Goal: Task Accomplishment & Management: Use online tool/utility

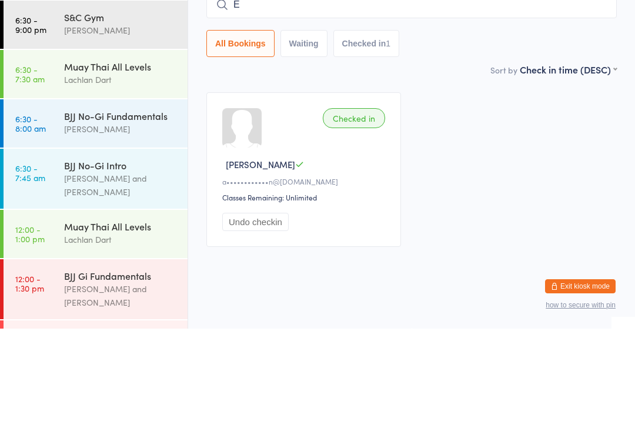
scroll to position [320, 0]
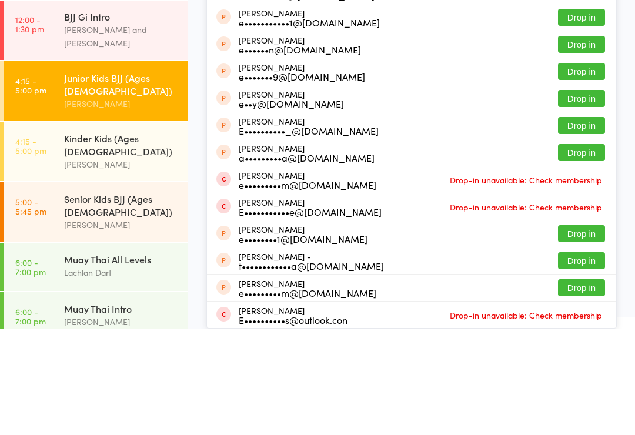
type input "Emmett"
click at [279, 33] on div "Julien Emmett j•••••••6@gmail.com" at bounding box center [300, 42] width 123 height 19
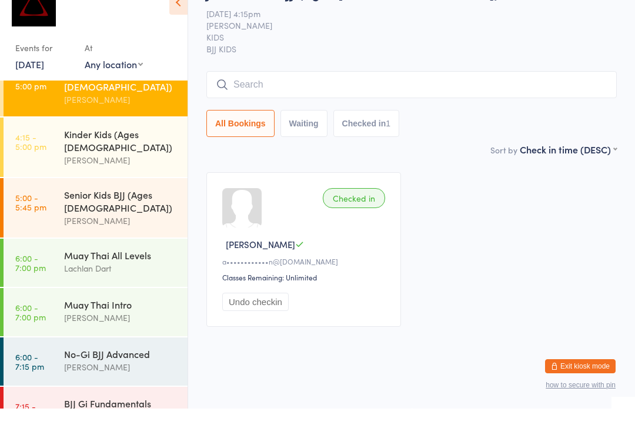
scroll to position [414, 0]
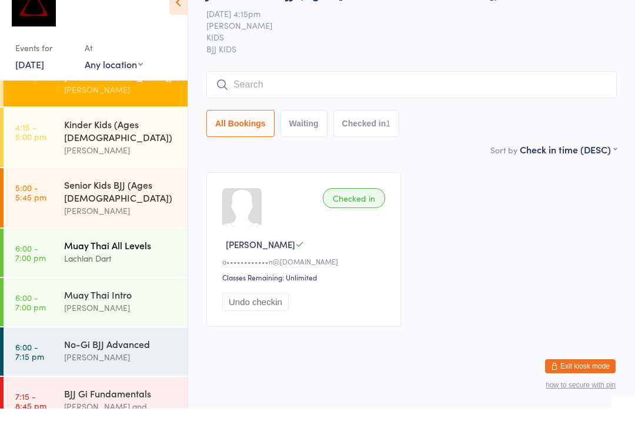
click at [55, 255] on link "6:00 - 7:00 pm Muay Thai All Levels Lachlan Dart" at bounding box center [96, 279] width 184 height 48
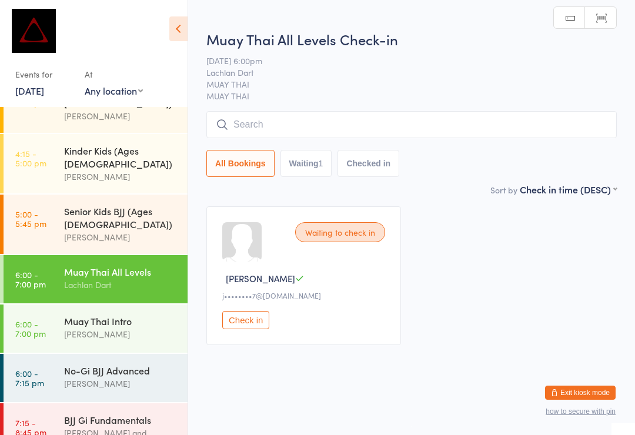
click at [229, 126] on input "search" at bounding box center [411, 124] width 410 height 27
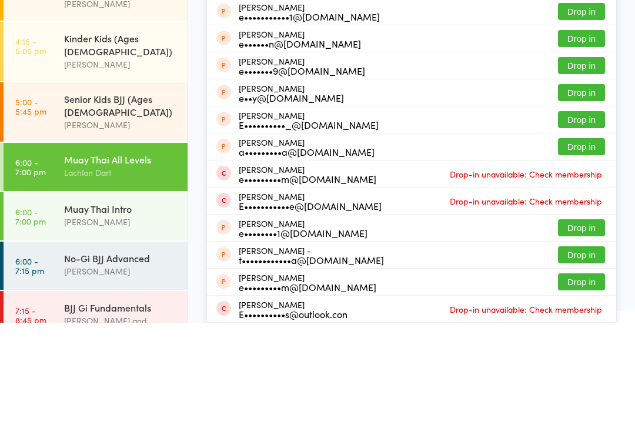
type input "Emmett"
click at [269, 42] on div "j•••••••6@gmail.com" at bounding box center [300, 46] width 123 height 9
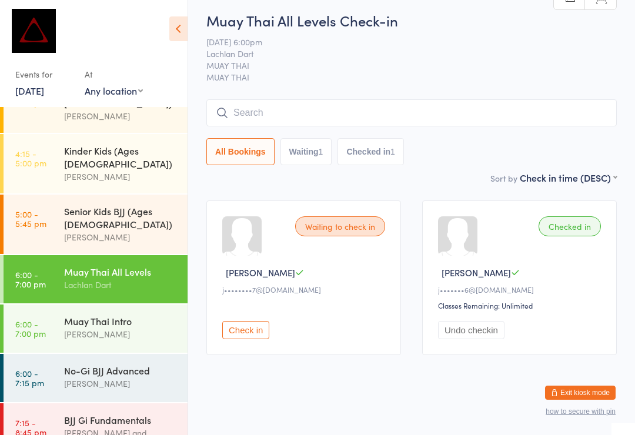
click at [311, 110] on input "search" at bounding box center [411, 112] width 410 height 27
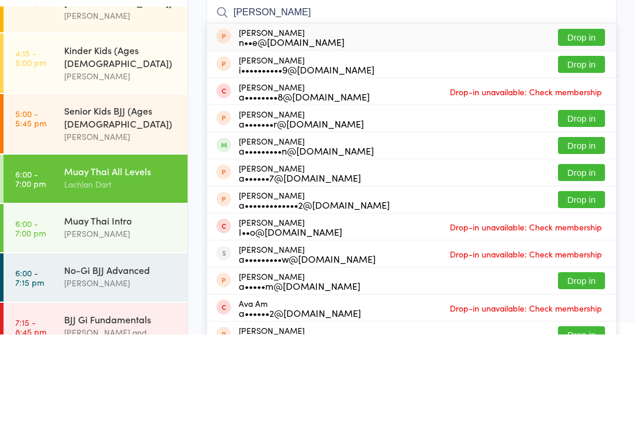
type input "Amy"
click at [579, 237] on button "Drop in" at bounding box center [581, 245] width 47 height 17
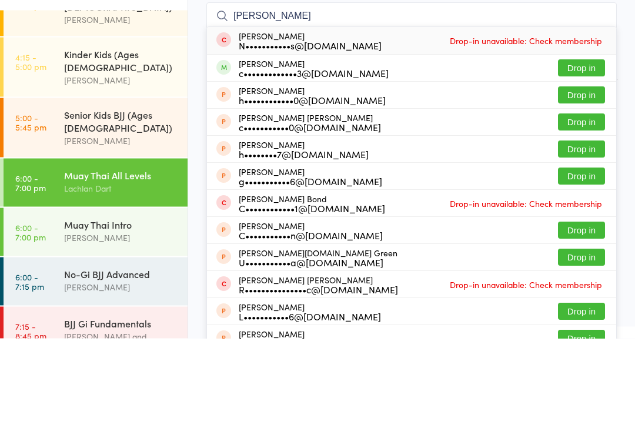
type input "Cooper hadley"
click at [578, 156] on button "Drop in" at bounding box center [581, 164] width 47 height 17
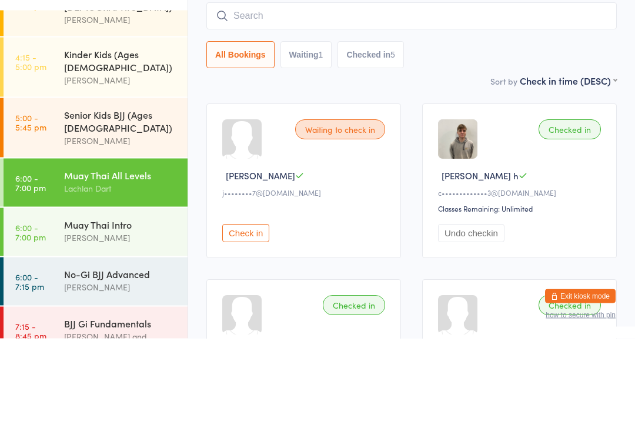
scroll to position [103, 0]
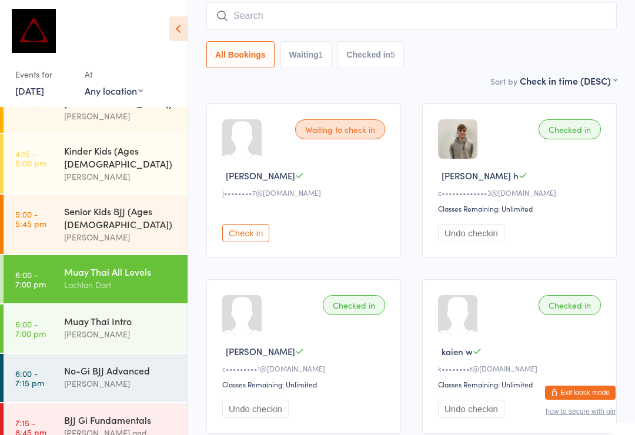
click at [298, 29] on input "search" at bounding box center [411, 15] width 410 height 27
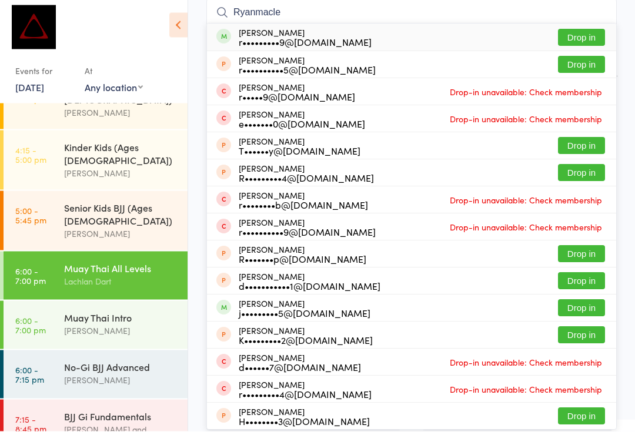
type input "Ryanmacle"
click at [593, 39] on button "Drop in" at bounding box center [581, 41] width 47 height 17
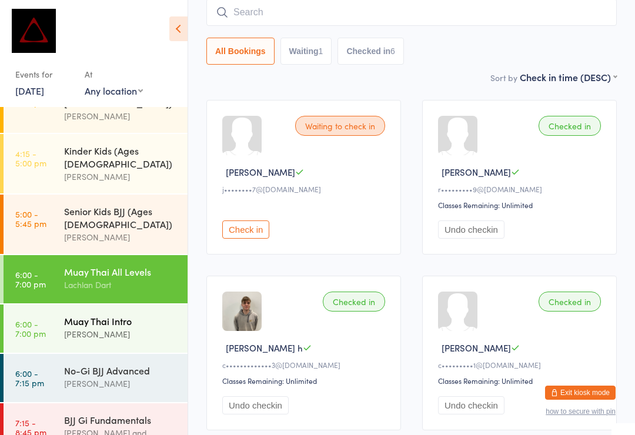
click at [131, 314] on div "Muay Thai Intro" at bounding box center [120, 320] width 113 height 13
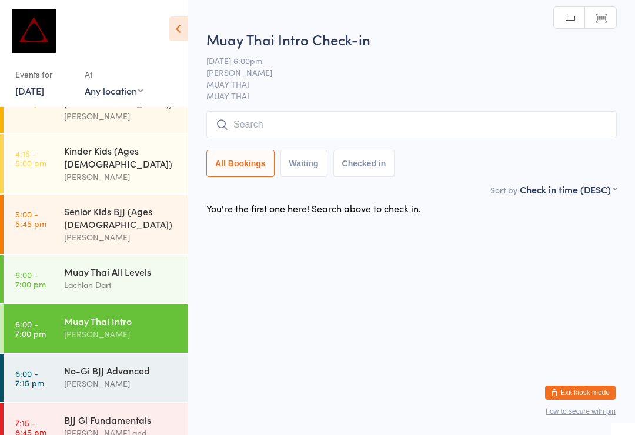
click at [363, 127] on input "search" at bounding box center [411, 124] width 410 height 27
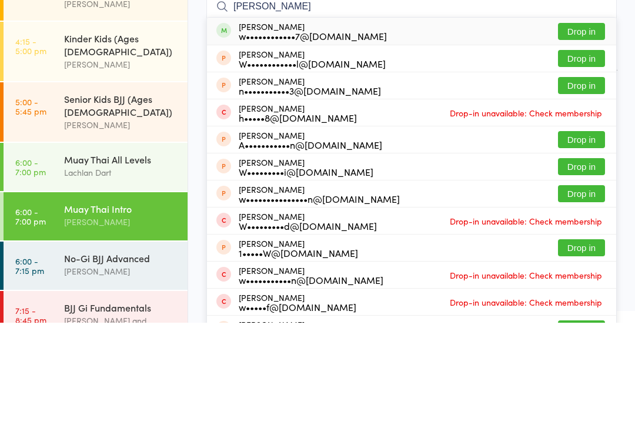
type input "William nic"
click at [582, 135] on button "Drop in" at bounding box center [581, 143] width 47 height 17
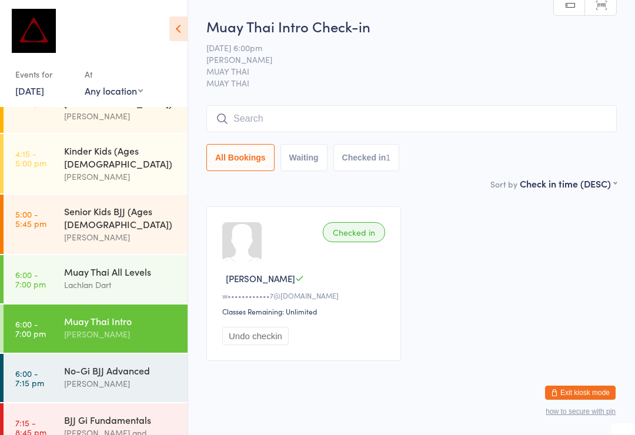
click at [302, 125] on input "search" at bounding box center [411, 118] width 410 height 27
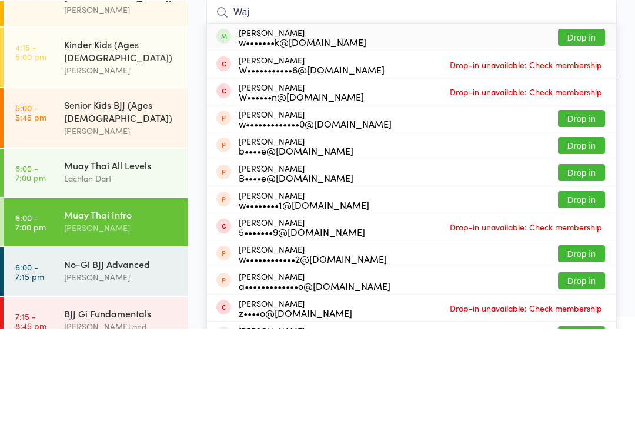
type input "Waj"
click at [593, 135] on button "Drop in" at bounding box center [581, 143] width 47 height 17
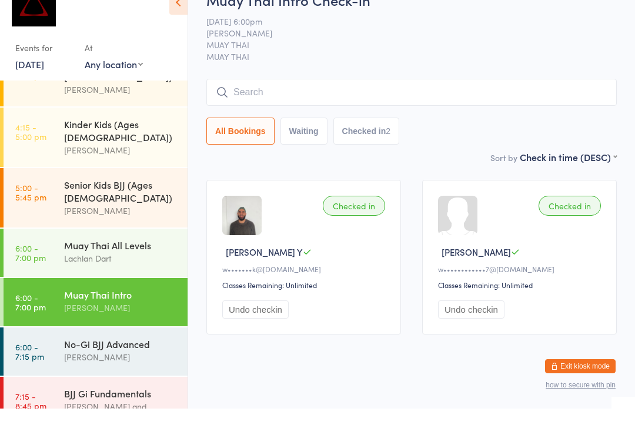
scroll to position [448, 0]
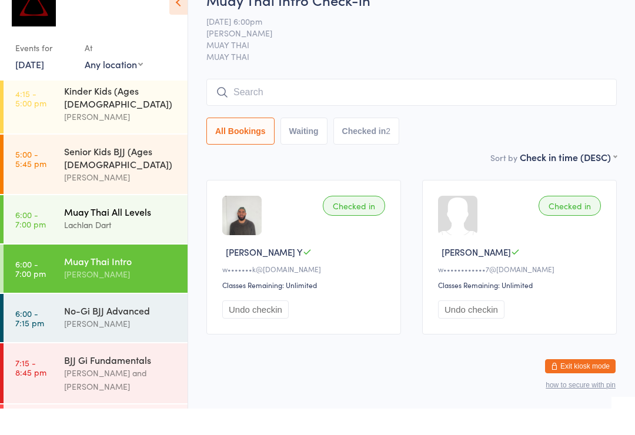
click at [59, 222] on link "6:00 - 7:00 pm Muay Thai All Levels Lachlan Dart" at bounding box center [96, 246] width 184 height 48
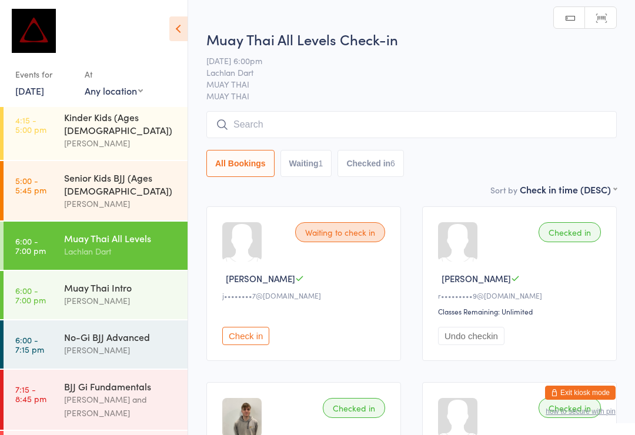
click at [273, 122] on input "search" at bounding box center [411, 124] width 410 height 27
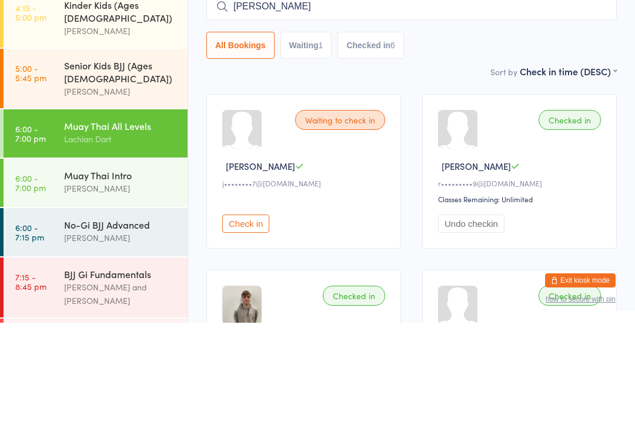
type input "Desmond"
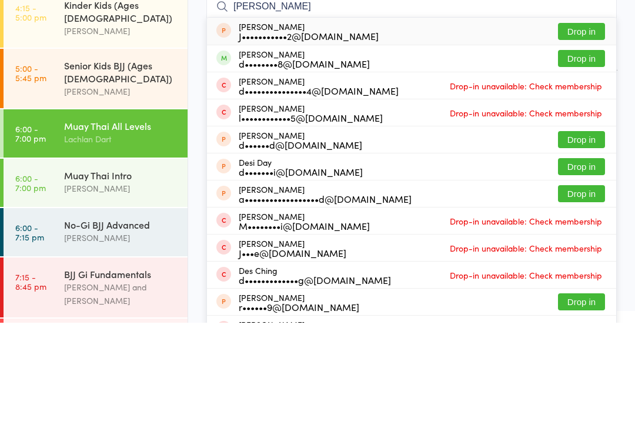
click at [575, 162] on button "Drop in" at bounding box center [581, 170] width 47 height 17
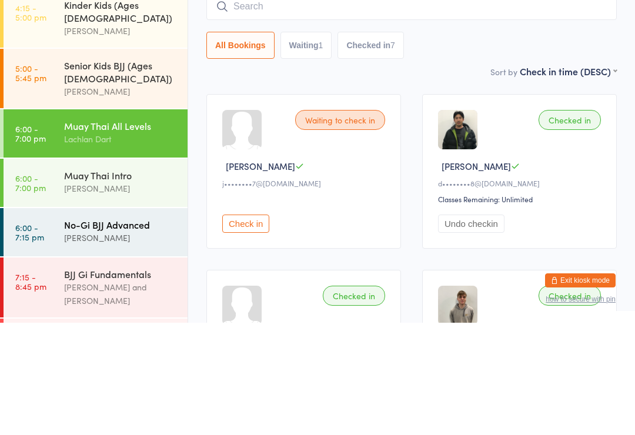
click at [110, 330] on div "No-Gi BJJ Advanced" at bounding box center [120, 336] width 113 height 13
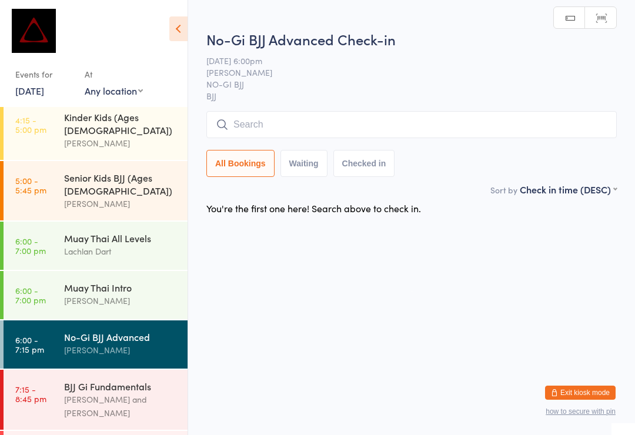
click at [328, 116] on input "search" at bounding box center [411, 124] width 410 height 27
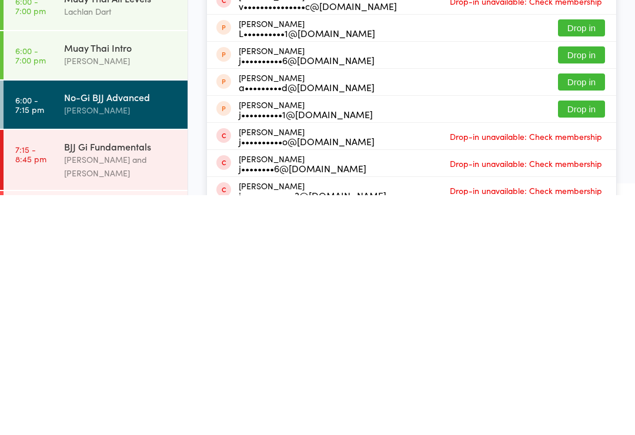
scroll to position [12, 0]
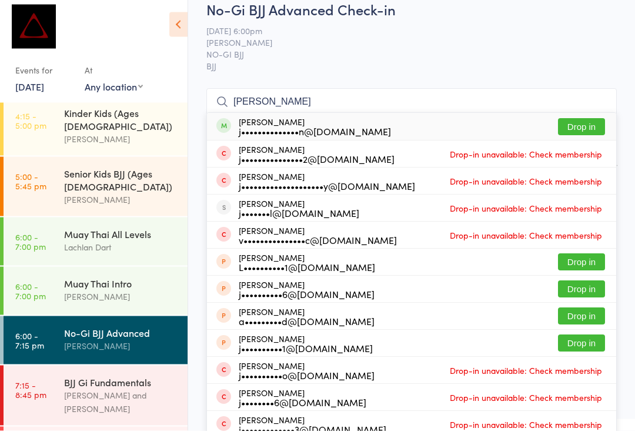
type input "Jack shand"
click at [578, 131] on button "Drop in" at bounding box center [581, 131] width 47 height 17
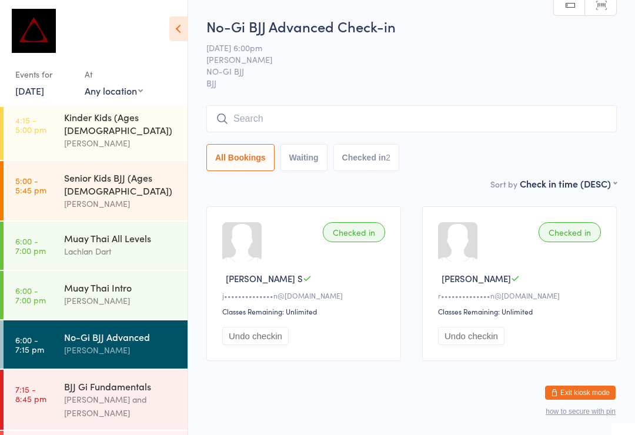
click at [276, 113] on input "search" at bounding box center [411, 118] width 410 height 27
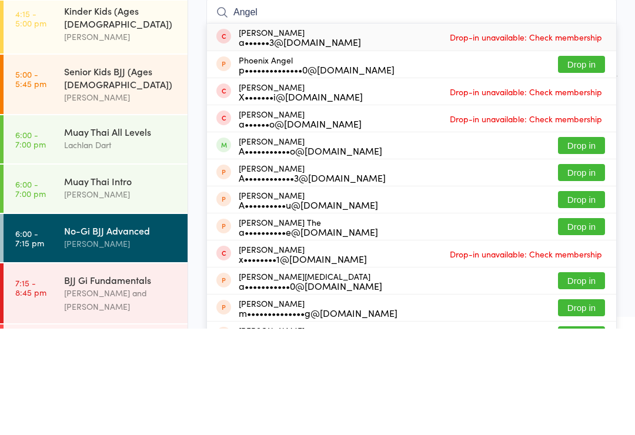
type input "Angel"
click at [595, 243] on button "Drop in" at bounding box center [581, 251] width 47 height 17
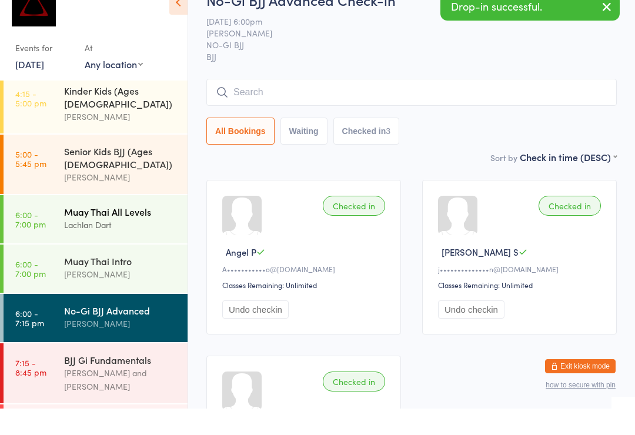
click at [139, 244] on div "Lachlan Dart" at bounding box center [120, 251] width 113 height 14
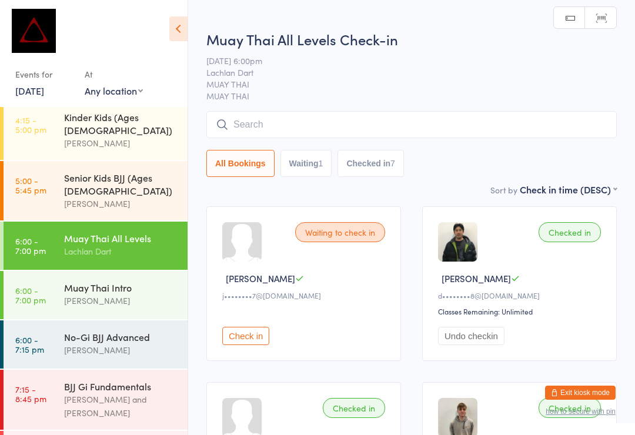
click at [289, 125] on input "search" at bounding box center [411, 124] width 410 height 27
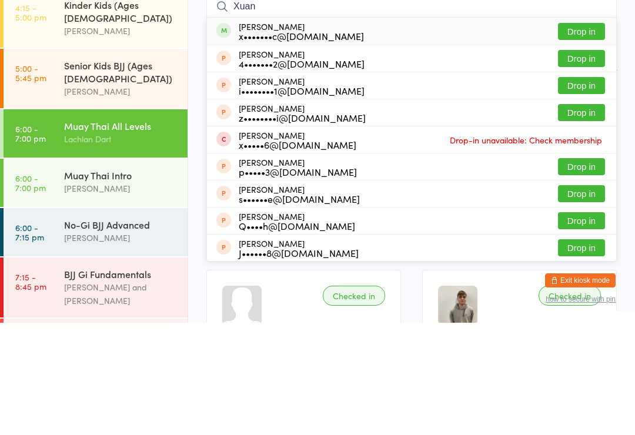
type input "Xuan"
click at [585, 135] on button "Drop in" at bounding box center [581, 143] width 47 height 17
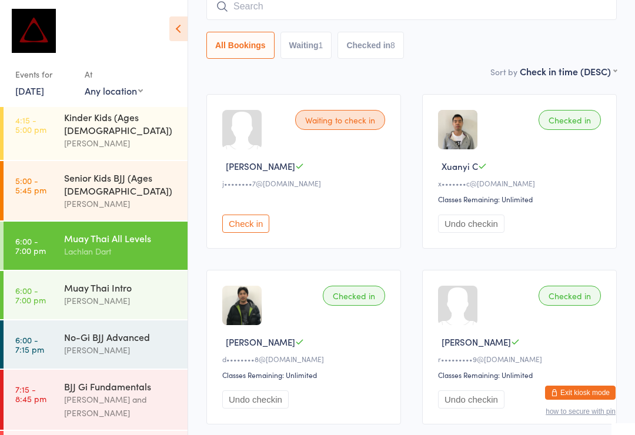
click at [129, 105] on div "Events for 14 Aug, 2025 14 Aug, 2025 August 2025 Sun Mon Tue Wed Thu Fri Sat 31…" at bounding box center [93, 55] width 187 height 111
click at [134, 93] on select "Any location KIDS BJJ MUAY THAI FREESTYLE WRESTLING MMA S&C GYM" at bounding box center [114, 90] width 58 height 13
click at [148, 244] on div "Lachlan Dart" at bounding box center [120, 251] width 113 height 14
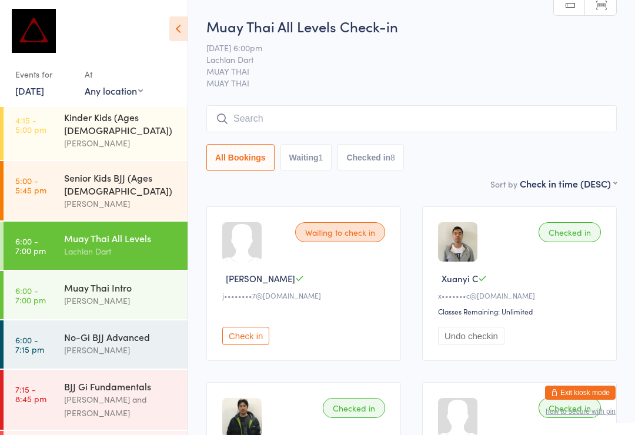
click at [315, 122] on input "search" at bounding box center [411, 118] width 410 height 27
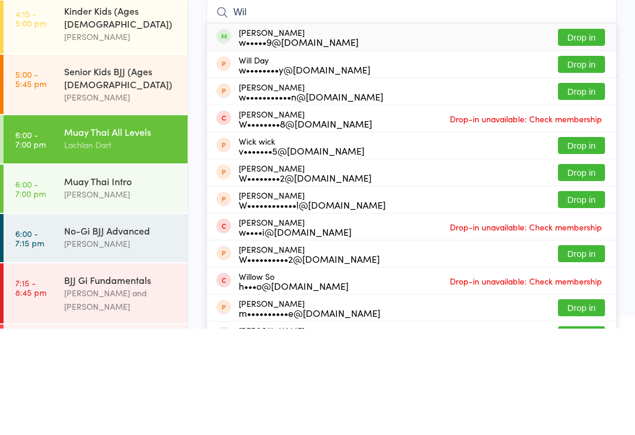
type input "Wil"
click at [576, 135] on button "Drop in" at bounding box center [581, 143] width 47 height 17
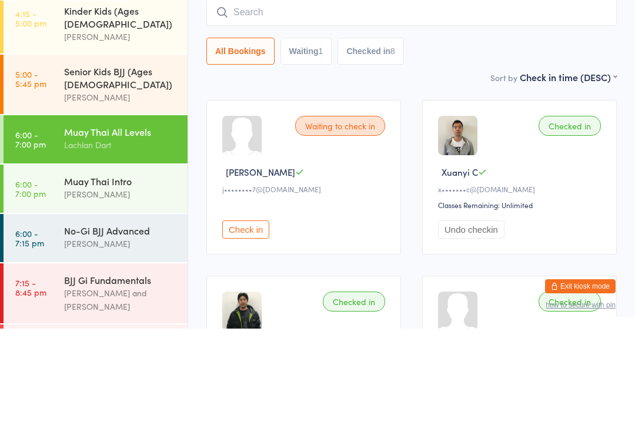
scroll to position [106, 0]
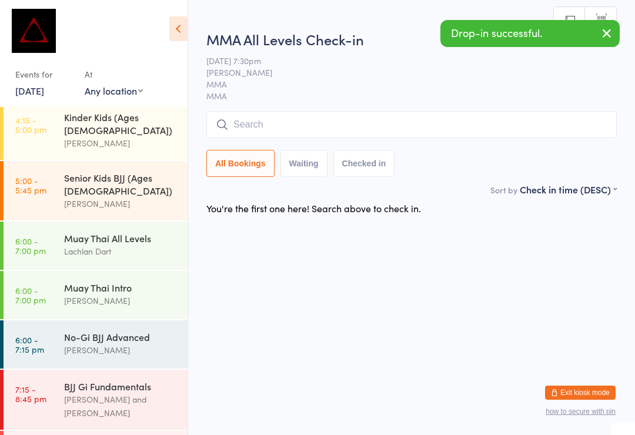
click at [340, 113] on input "search" at bounding box center [411, 124] width 410 height 27
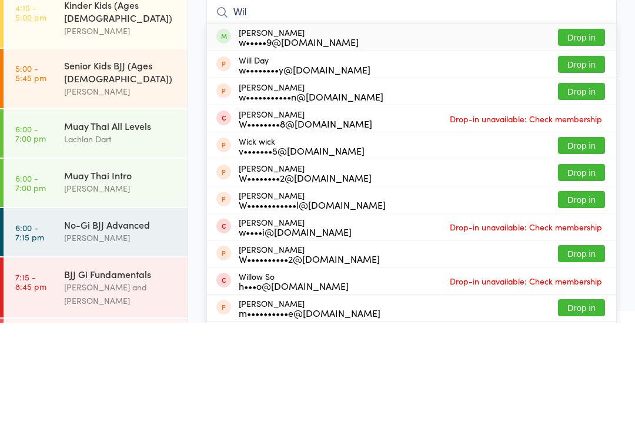
type input "Wil"
click at [594, 141] on button "Drop in" at bounding box center [581, 149] width 47 height 17
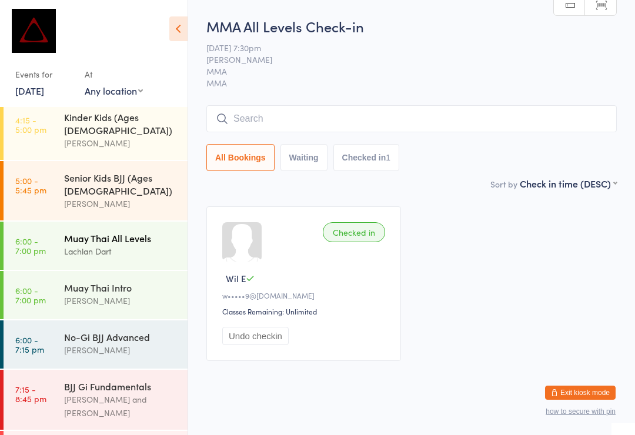
click at [90, 232] on div "Muay Thai All Levels" at bounding box center [120, 238] width 113 height 13
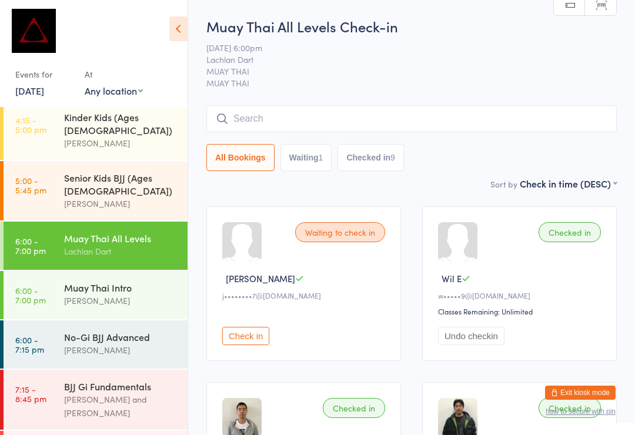
click at [252, 119] on input "search" at bounding box center [411, 118] width 410 height 27
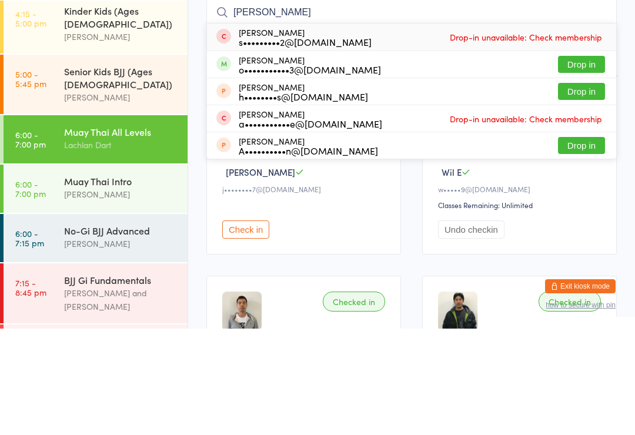
type input "Olga"
click at [264, 171] on div "o•••••••••••3@gmail.com" at bounding box center [310, 175] width 142 height 9
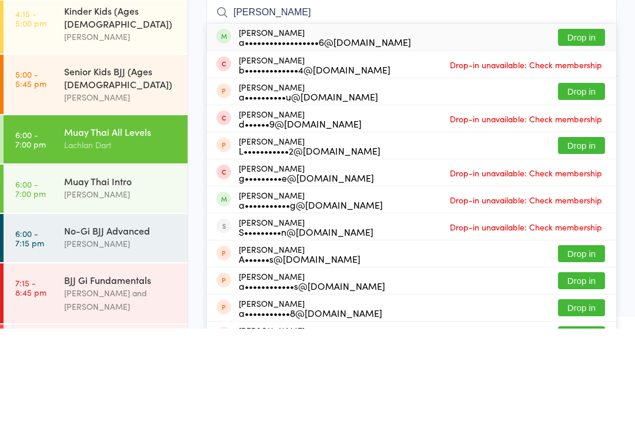
type input "Archie brai"
click at [591, 135] on button "Drop in" at bounding box center [581, 143] width 47 height 17
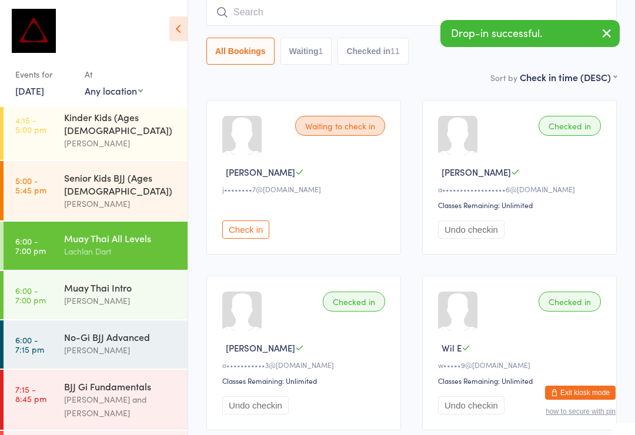
click at [418, 26] on input "search" at bounding box center [411, 12] width 410 height 27
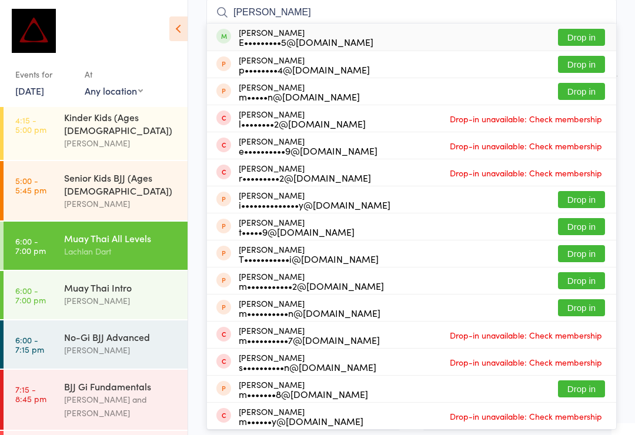
type input "Egan"
click at [590, 38] on button "Drop in" at bounding box center [581, 37] width 47 height 17
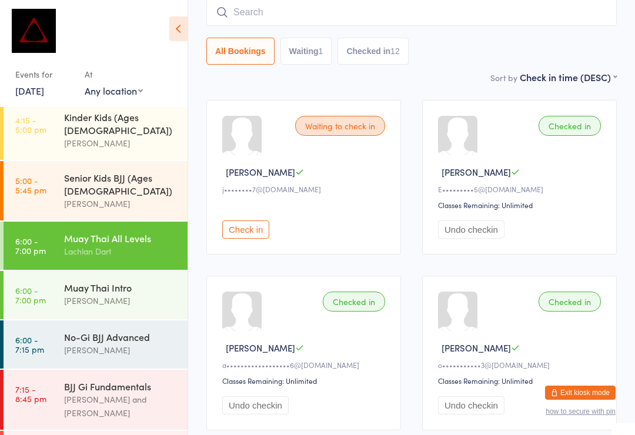
click at [356, 14] on input "search" at bounding box center [411, 12] width 410 height 27
type input "Rubio"
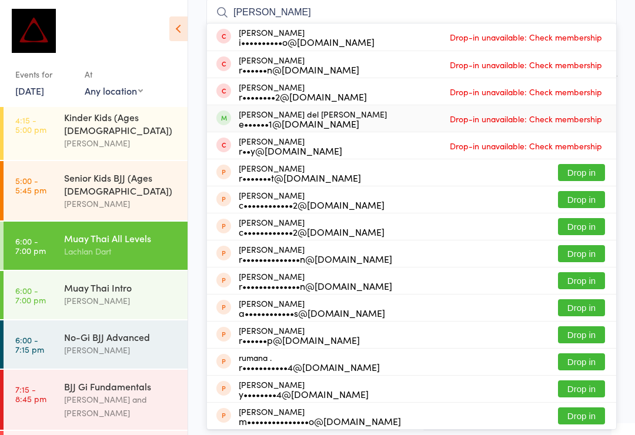
type input "rubio"
click at [364, 118] on div "Eduardo Rubio del Castillo e••••••1@gmail.com Drop-in unavailable: Check member…" at bounding box center [411, 118] width 409 height 26
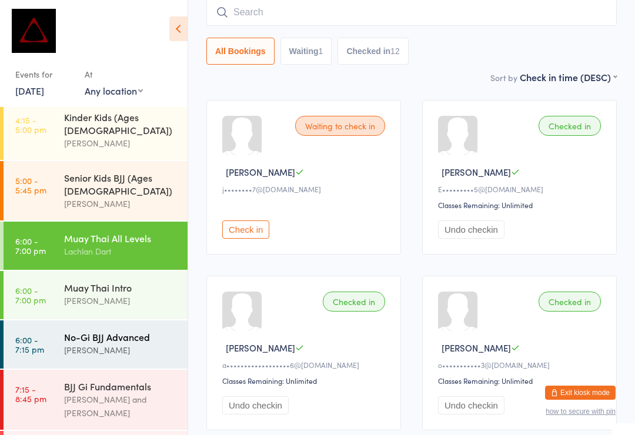
click at [137, 343] on div "[PERSON_NAME]" at bounding box center [120, 350] width 113 height 14
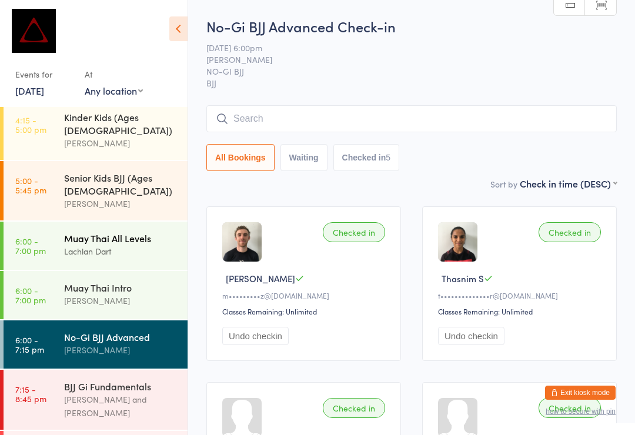
click at [135, 244] on div "Lachlan Dart" at bounding box center [120, 251] width 113 height 14
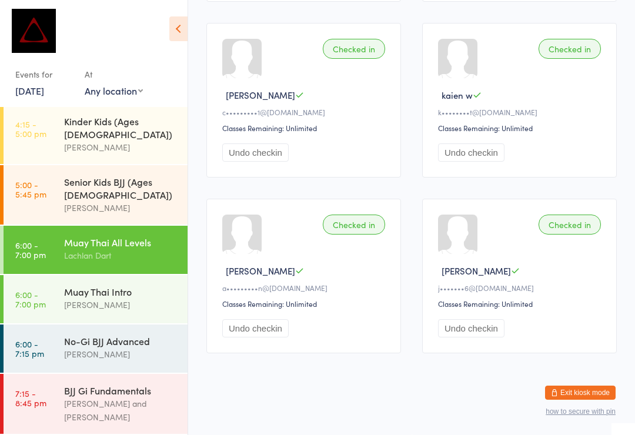
scroll to position [1079, 0]
click at [127, 285] on div "Muay Thai Intro" at bounding box center [120, 291] width 113 height 13
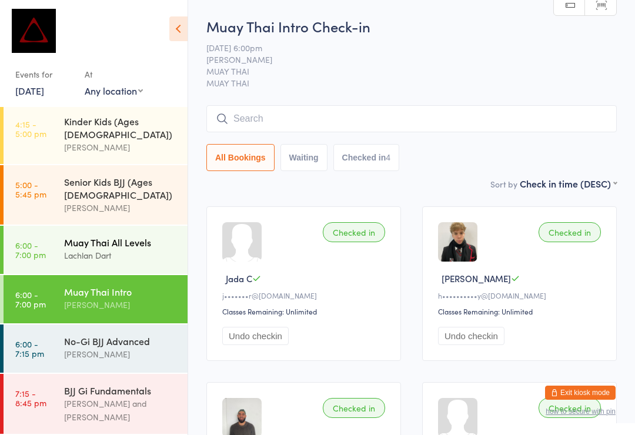
click at [136, 249] on div "Lachlan Dart" at bounding box center [120, 256] width 113 height 14
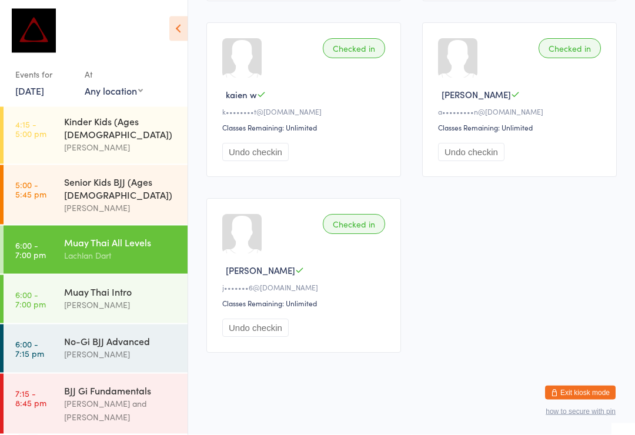
scroll to position [1259, 0]
click at [125, 347] on div "[PERSON_NAME]" at bounding box center [120, 354] width 113 height 14
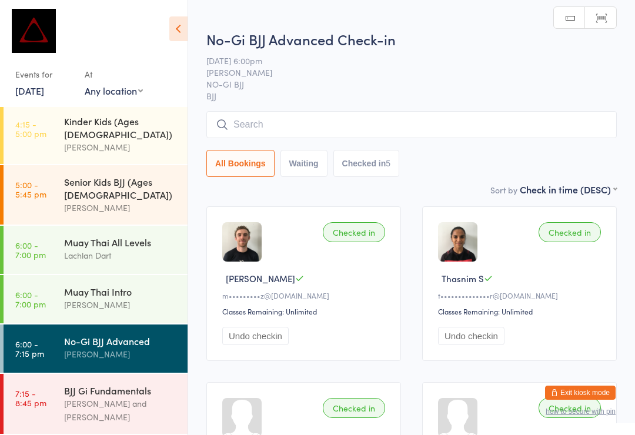
click at [413, 125] on input "search" at bounding box center [411, 124] width 410 height 27
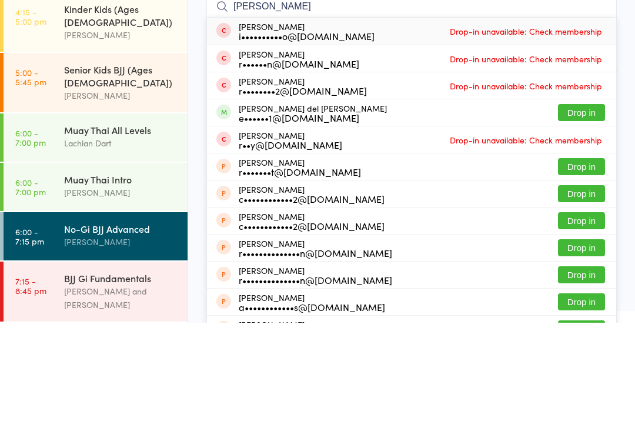
type input "Rubio"
click at [581, 216] on button "Drop in" at bounding box center [581, 224] width 47 height 17
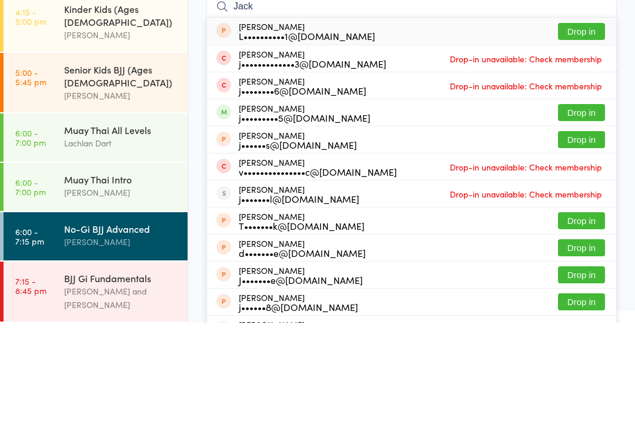
type input "Jack"
click at [579, 216] on button "Drop in" at bounding box center [581, 224] width 47 height 17
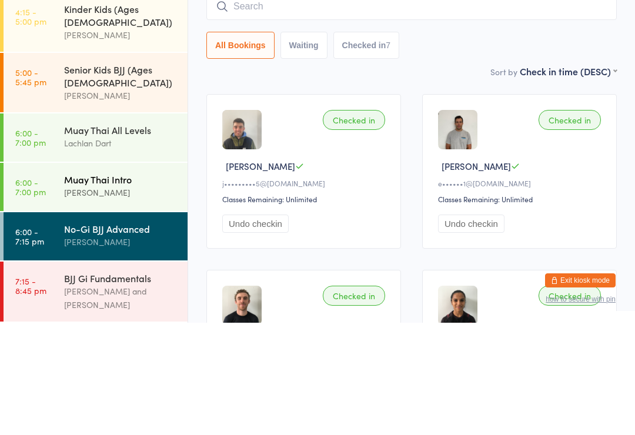
click at [109, 298] on div "[PERSON_NAME]" at bounding box center [120, 305] width 113 height 14
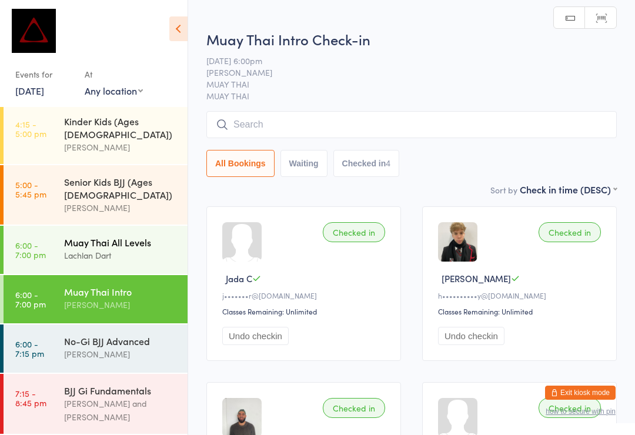
click at [65, 249] on div "Lachlan Dart" at bounding box center [120, 256] width 113 height 14
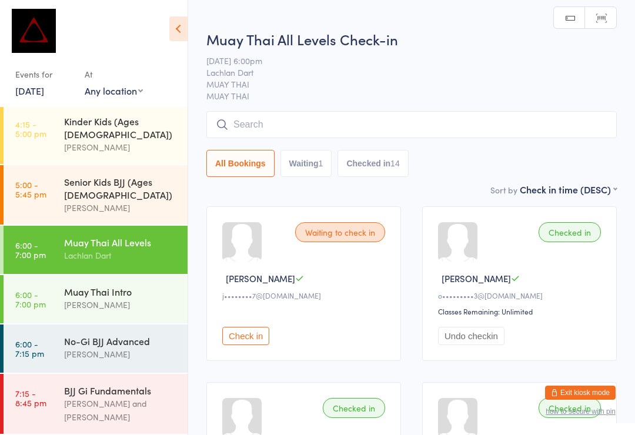
click at [443, 135] on input "search" at bounding box center [411, 124] width 410 height 27
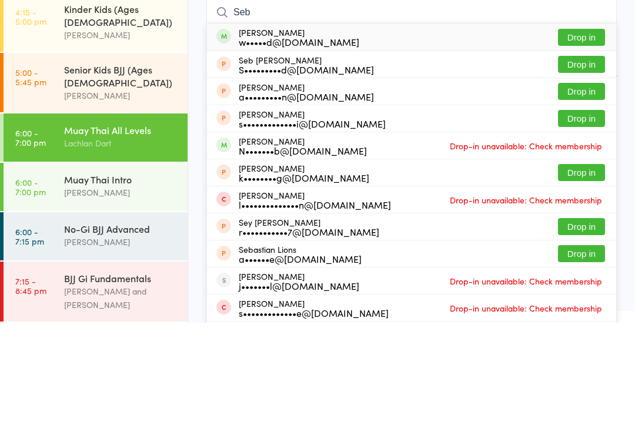
type input "Seb"
click at [576, 141] on button "Drop in" at bounding box center [581, 149] width 47 height 17
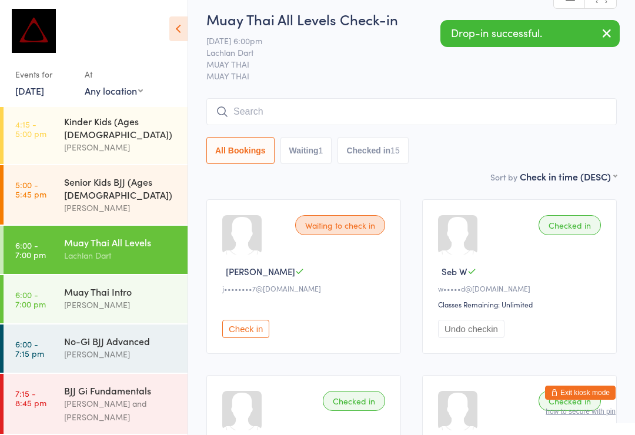
scroll to position [8, 0]
click at [364, 108] on input "search" at bounding box center [411, 110] width 410 height 27
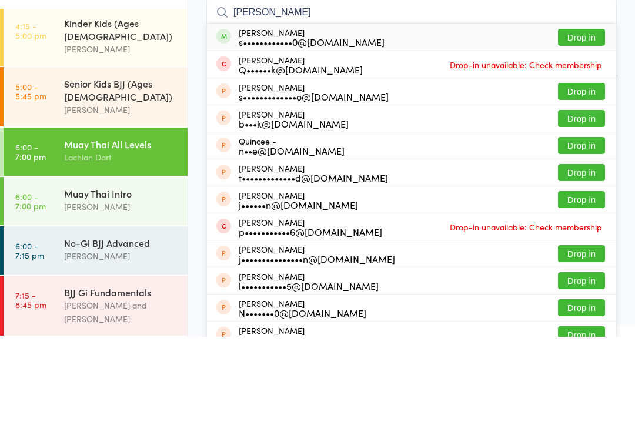
type input "Quinton tr"
click at [595, 127] on button "Drop in" at bounding box center [581, 135] width 47 height 17
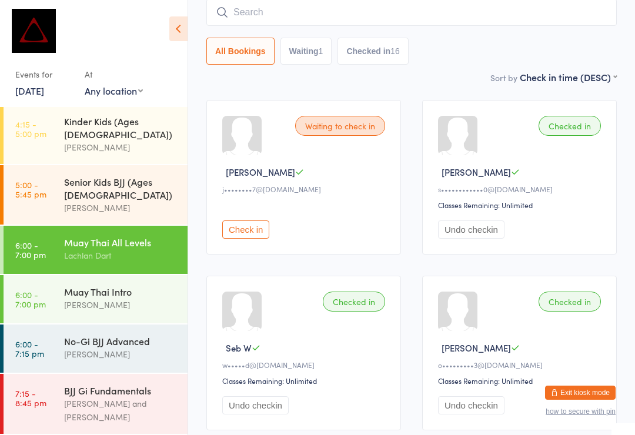
click at [279, 26] on input "search" at bounding box center [411, 12] width 410 height 27
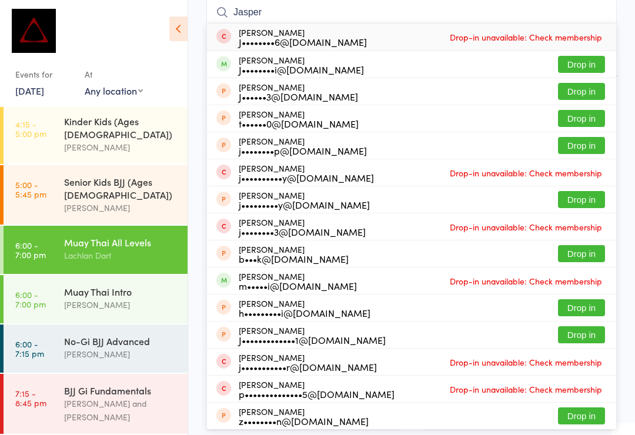
type input "Jasper"
click at [580, 65] on button "Drop in" at bounding box center [581, 64] width 47 height 17
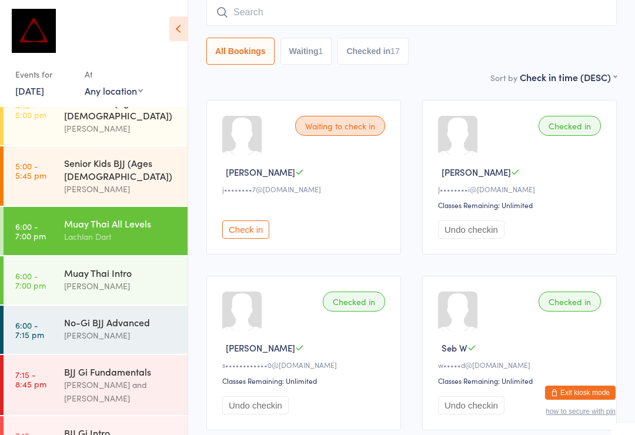
scroll to position [462, 0]
click at [102, 230] on div "Lachlan Dart" at bounding box center [120, 237] width 113 height 14
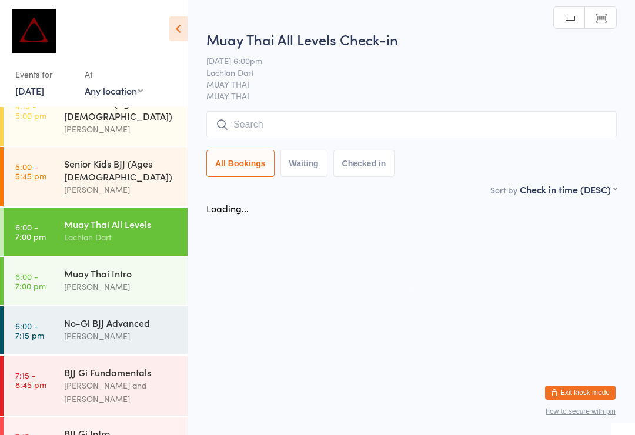
scroll to position [0, 0]
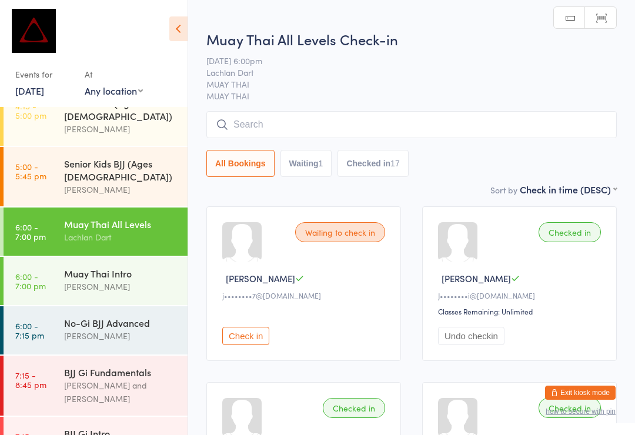
click at [303, 134] on input "search" at bounding box center [411, 124] width 410 height 27
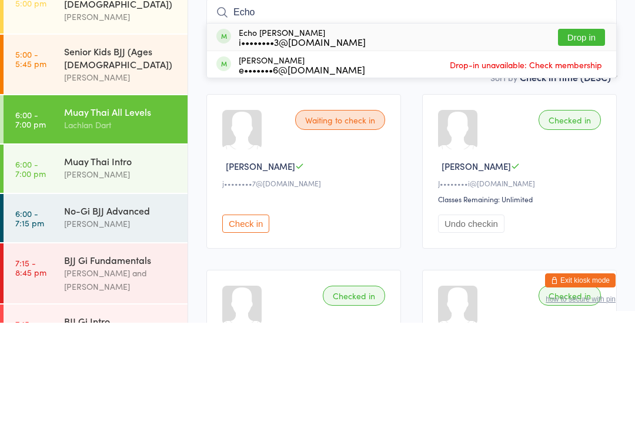
type input "Echo"
click at [320, 149] on div "i••••••••3@gmail.com" at bounding box center [302, 153] width 127 height 9
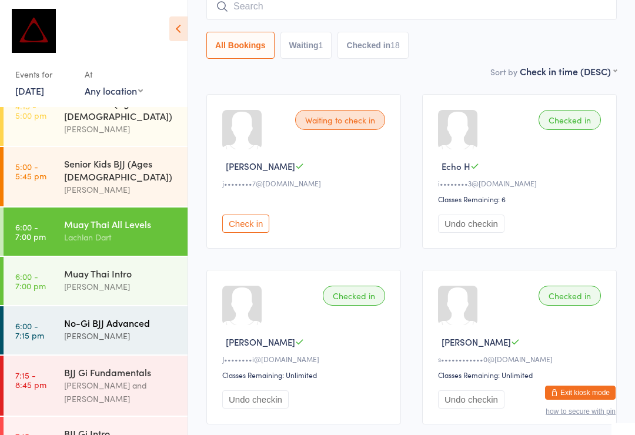
click at [157, 329] on div "[PERSON_NAME]" at bounding box center [120, 336] width 113 height 14
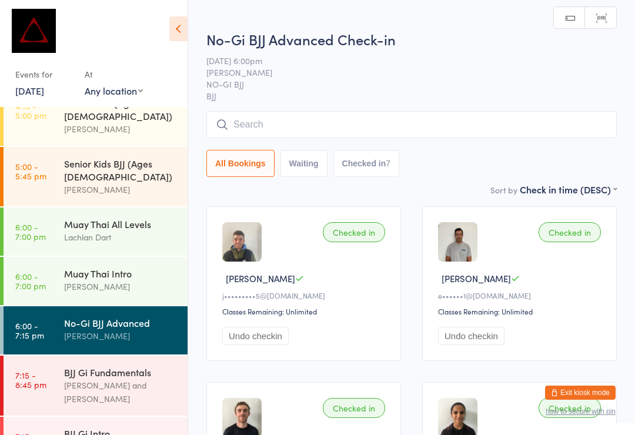
click at [538, 134] on input "search" at bounding box center [411, 124] width 410 height 27
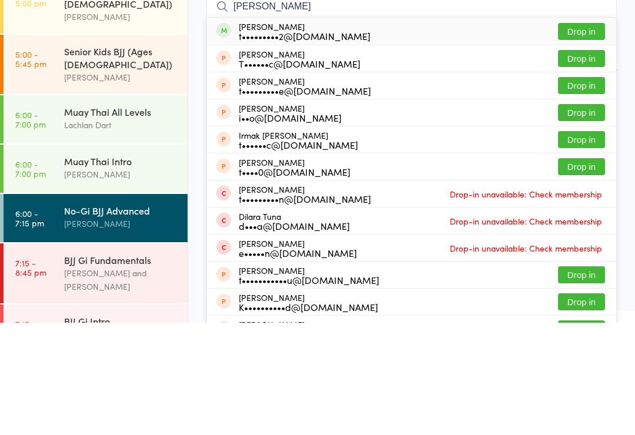
type input "Tara"
click at [581, 135] on button "Drop in" at bounding box center [581, 143] width 47 height 17
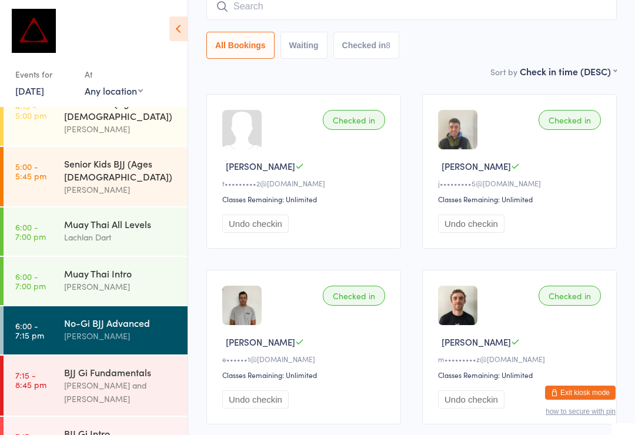
click at [362, 7] on input "search" at bounding box center [411, 6] width 410 height 27
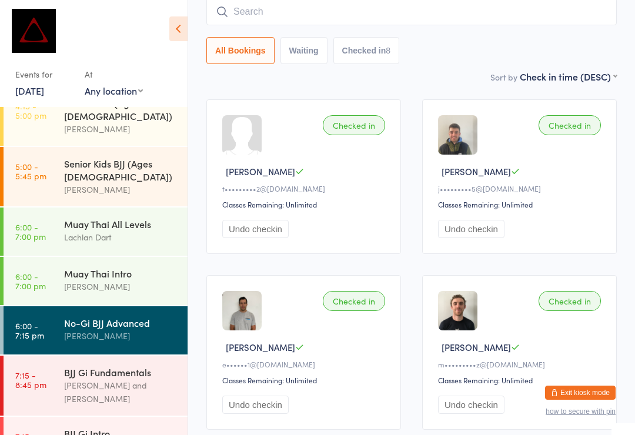
scroll to position [106, 0]
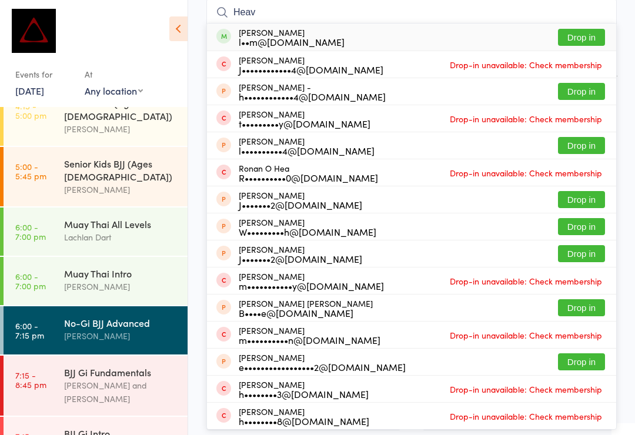
type input "Heav"
click at [595, 32] on button "Drop in" at bounding box center [581, 37] width 47 height 17
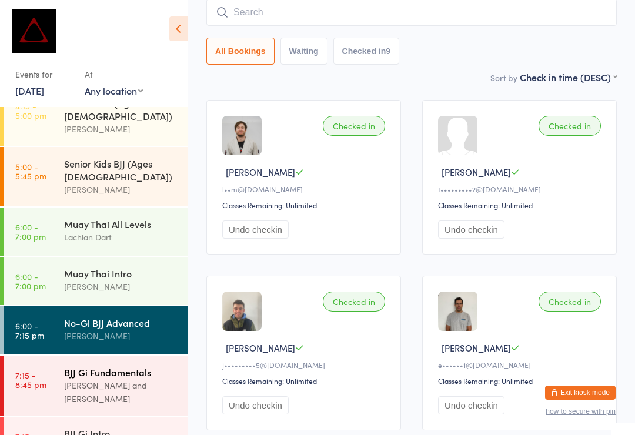
click at [126, 378] on div "[PERSON_NAME] and [PERSON_NAME]" at bounding box center [120, 391] width 113 height 27
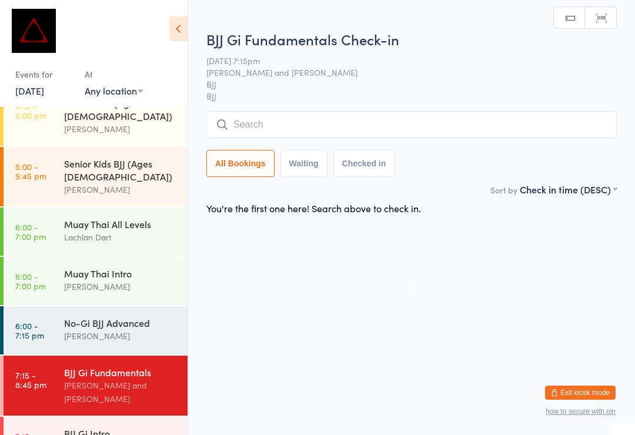
click at [406, 123] on input "search" at bounding box center [411, 124] width 410 height 27
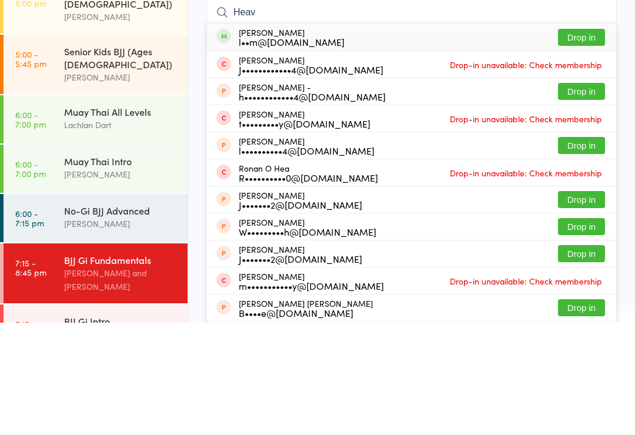
type input "Heav"
click at [594, 141] on button "Drop in" at bounding box center [581, 149] width 47 height 17
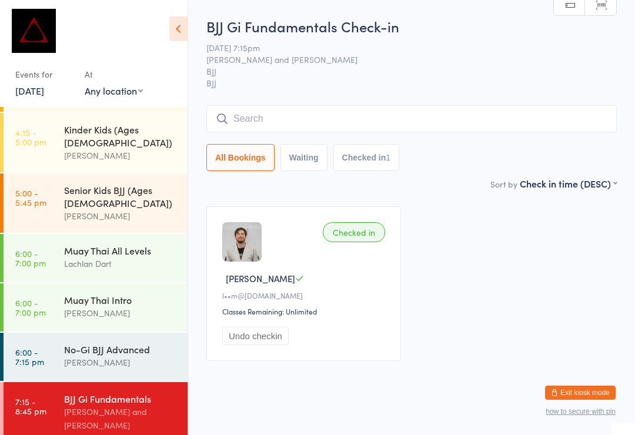
scroll to position [432, 0]
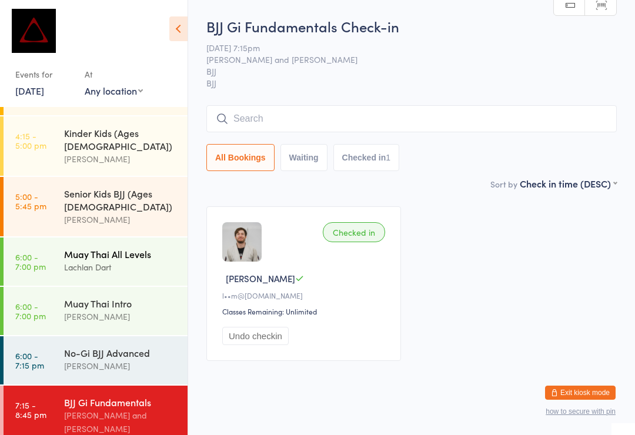
click at [52, 237] on link "6:00 - 7:00 pm Muay Thai All Levels Lachlan Dart" at bounding box center [96, 261] width 184 height 48
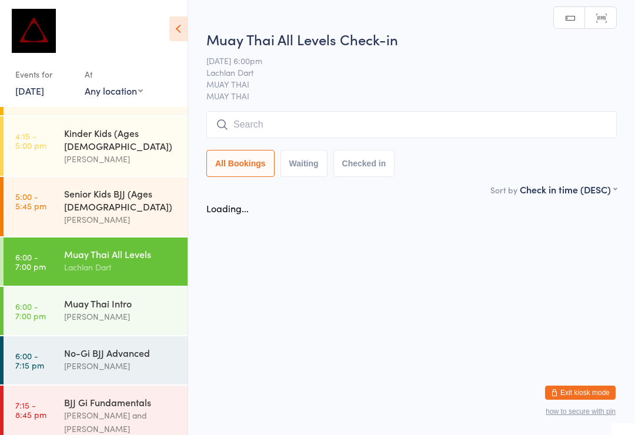
click at [459, 120] on input "search" at bounding box center [411, 124] width 410 height 27
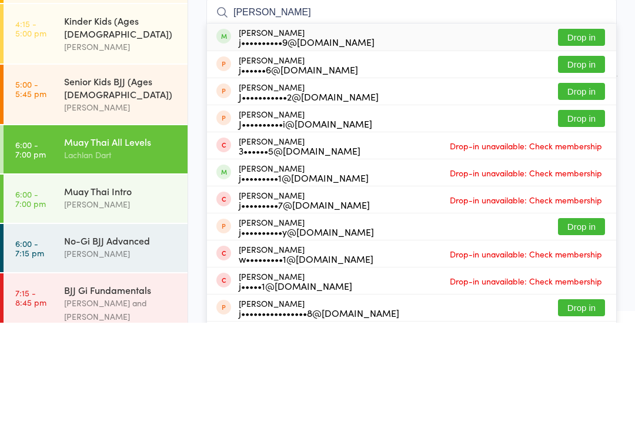
type input "Jason chua"
click at [579, 141] on button "Drop in" at bounding box center [581, 149] width 47 height 17
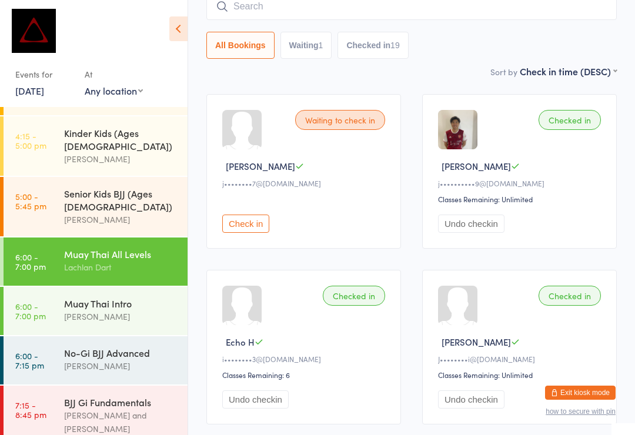
click at [92, 237] on div "Muay Thai All Levels Lachlan Dart" at bounding box center [125, 260] width 123 height 46
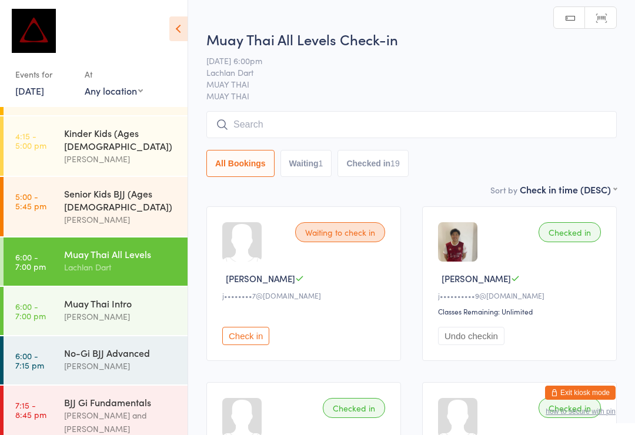
click at [395, 122] on input "search" at bounding box center [411, 124] width 410 height 27
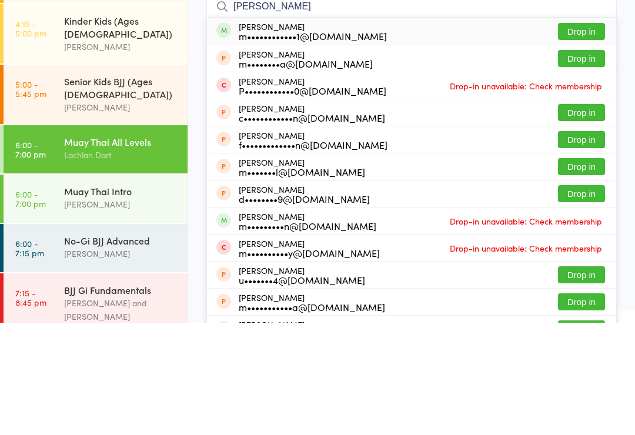
type input "Mitch cassidy"
click at [587, 135] on button "Drop in" at bounding box center [581, 143] width 47 height 17
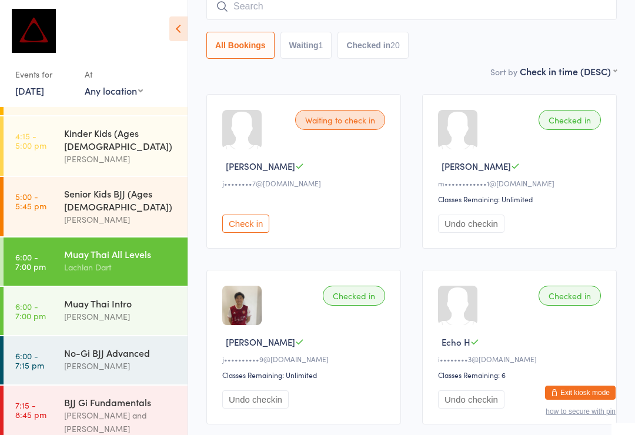
click at [133, 237] on div "Muay Thai All Levels Lachlan Dart" at bounding box center [125, 260] width 123 height 46
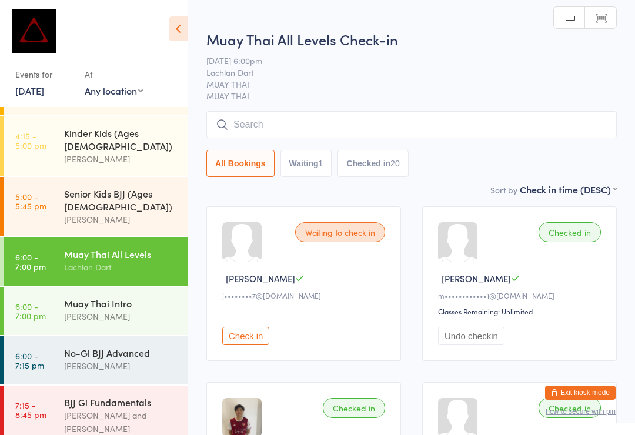
click at [300, 123] on input "search" at bounding box center [411, 124] width 410 height 27
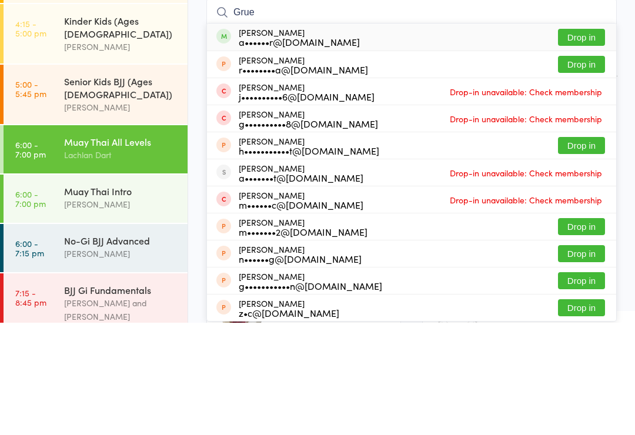
type input "Grue"
click at [584, 141] on button "Drop in" at bounding box center [581, 149] width 47 height 17
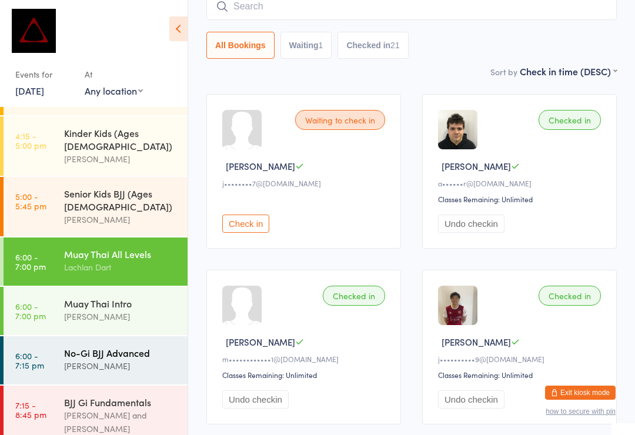
click at [121, 346] on div "No-Gi BJJ Advanced" at bounding box center [120, 352] width 113 height 13
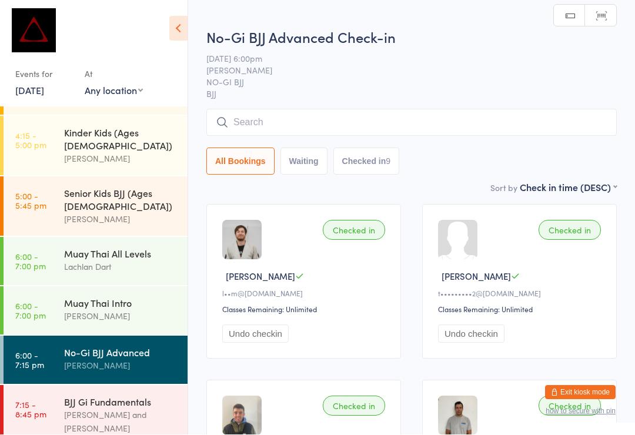
click at [299, 129] on input "search" at bounding box center [411, 122] width 410 height 27
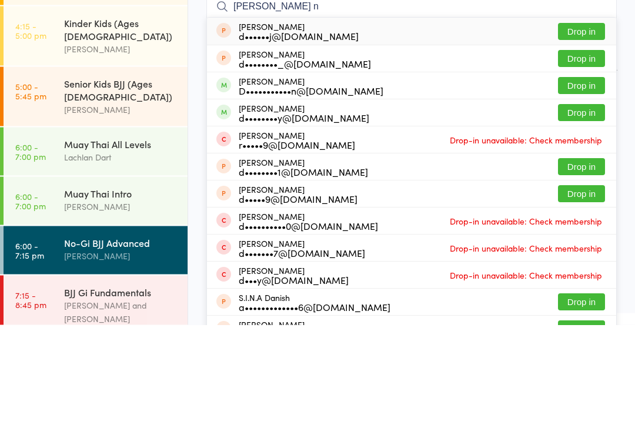
type input "Dan n"
click at [592, 187] on button "Drop in" at bounding box center [581, 195] width 47 height 17
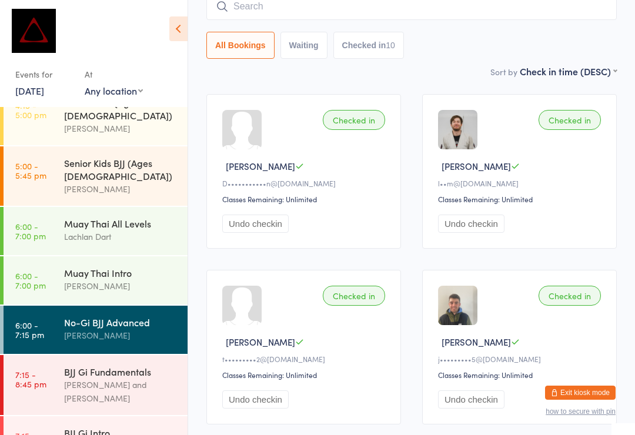
scroll to position [462, 0]
click at [157, 378] on div "[PERSON_NAME] and [PERSON_NAME]" at bounding box center [120, 391] width 113 height 27
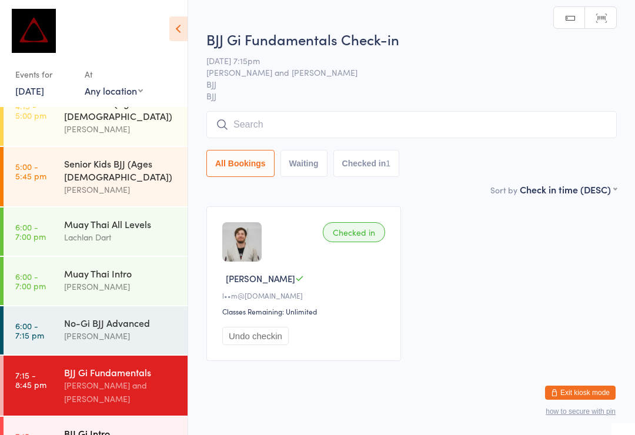
click at [143, 427] on div "BJJ Gi Intro" at bounding box center [120, 433] width 113 height 13
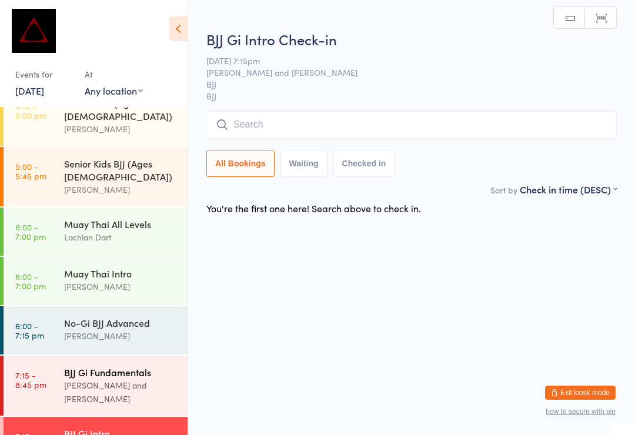
click at [139, 378] on div "[PERSON_NAME] and [PERSON_NAME]" at bounding box center [120, 391] width 113 height 27
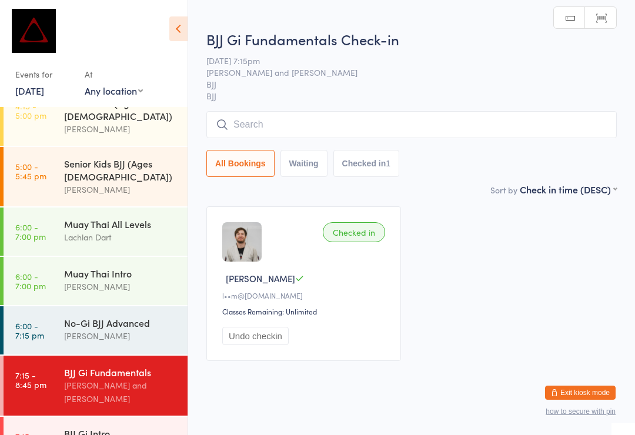
click at [307, 123] on input "search" at bounding box center [411, 124] width 410 height 27
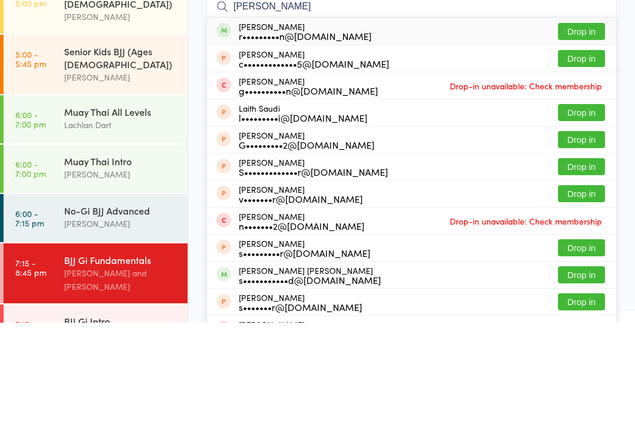
type input "Sauer"
click at [596, 135] on button "Drop in" at bounding box center [581, 143] width 47 height 17
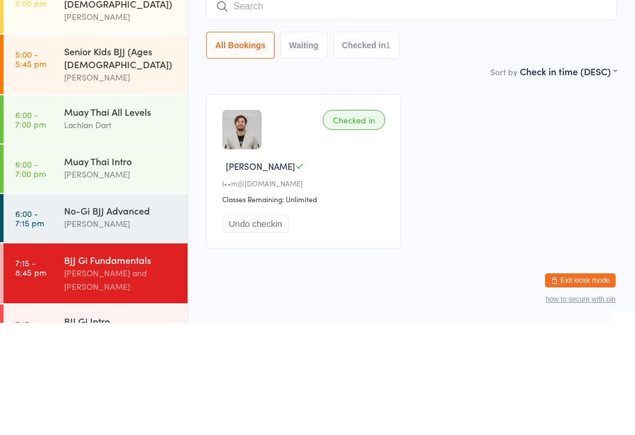
scroll to position [22, 0]
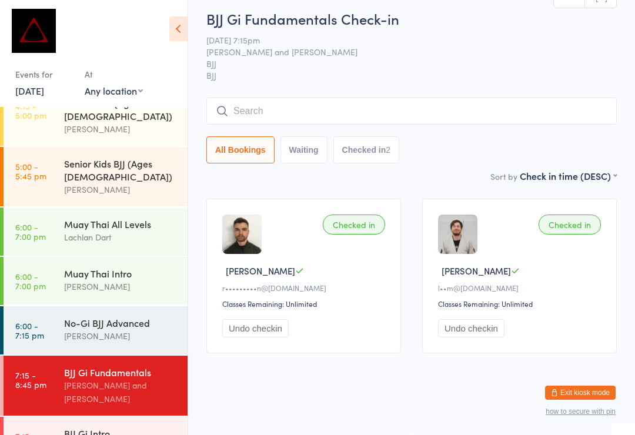
click at [324, 252] on div "Checked in Ryan S r•••••••••n@gmail.com Classes Remaining: Unlimited Undo check…" at bounding box center [303, 276] width 195 height 155
click at [295, 266] on icon at bounding box center [299, 270] width 9 height 9
click at [244, 220] on img at bounding box center [241, 233] width 39 height 39
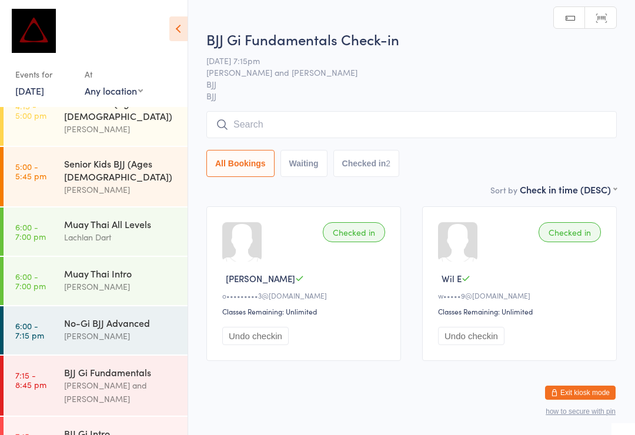
click at [519, 132] on input "search" at bounding box center [411, 124] width 410 height 27
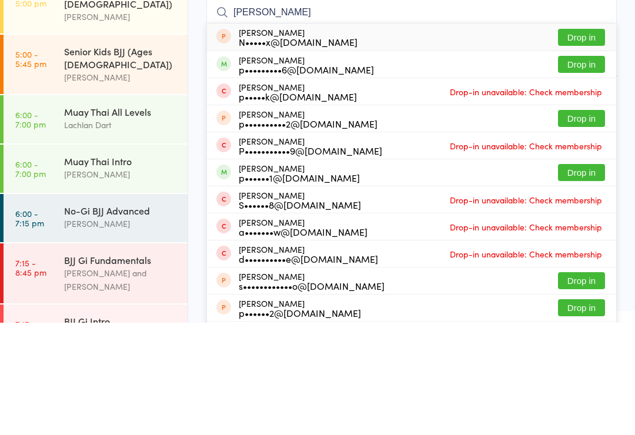
type input "Peter"
click at [584, 168] on button "Drop in" at bounding box center [581, 176] width 47 height 17
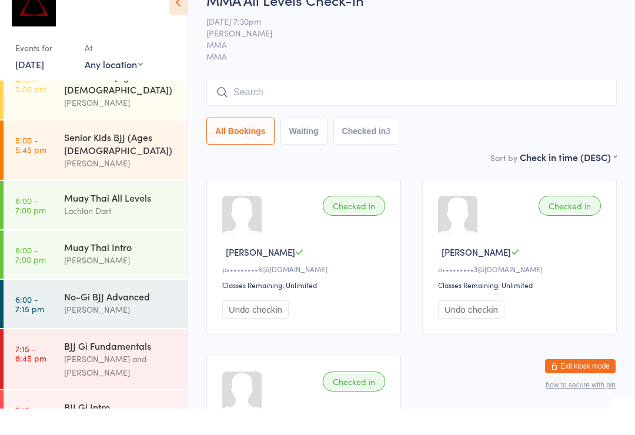
click at [517, 53] on span "[PERSON_NAME]" at bounding box center [402, 59] width 392 height 12
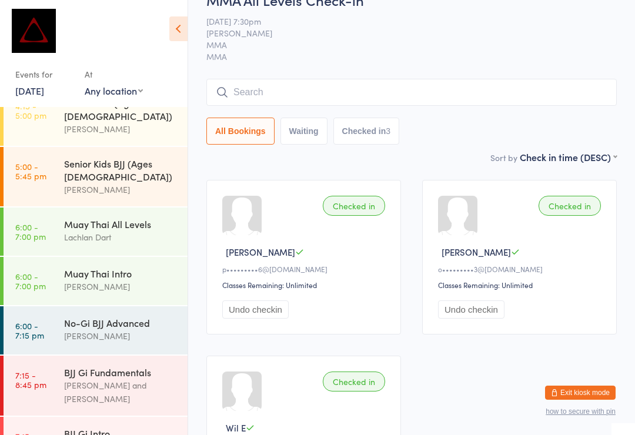
click at [590, 387] on button "Exit kiosk mode" at bounding box center [580, 392] width 71 height 14
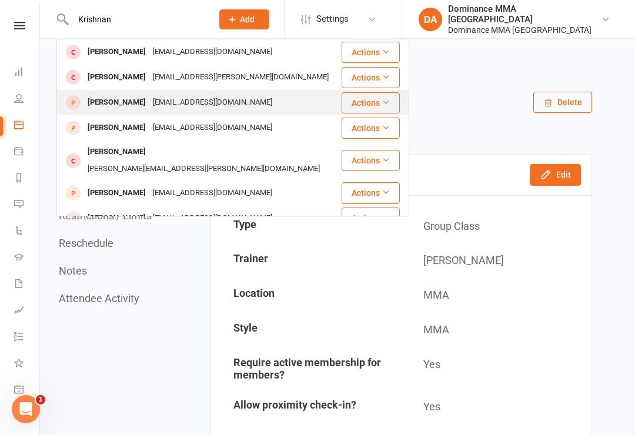
type input "Krishnan"
click at [118, 98] on div "Krishnan Bhattacharjee" at bounding box center [116, 102] width 65 height 17
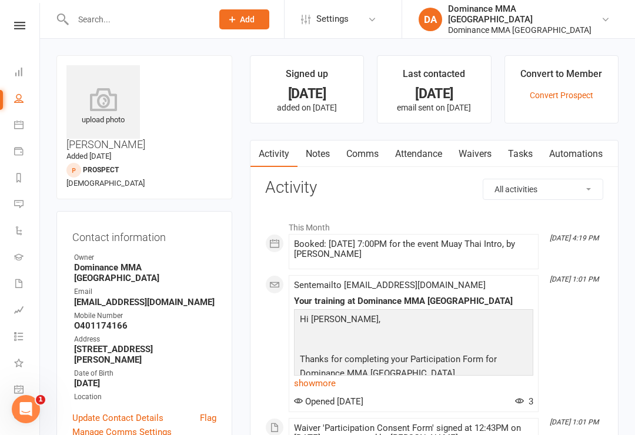
click at [477, 155] on link "Waivers" at bounding box center [474, 153] width 49 height 27
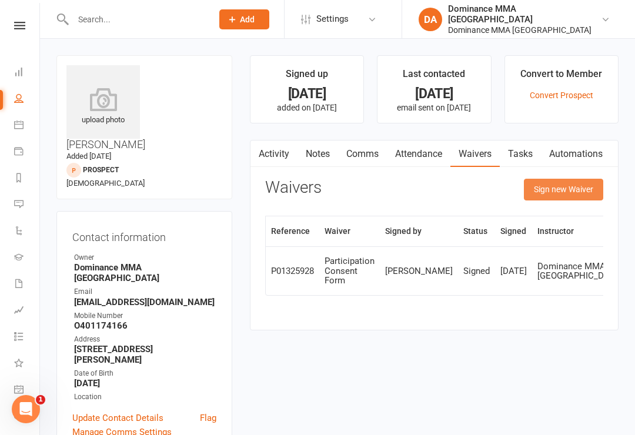
click at [573, 187] on button "Sign new Waiver" at bounding box center [563, 189] width 79 height 21
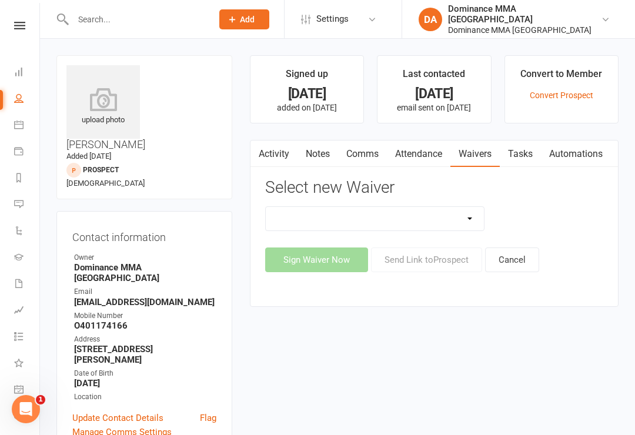
click at [470, 218] on select "Member | Cancellation | Adults Member | Injury Report Form (FOH staff use only)…" at bounding box center [375, 219] width 219 height 24
select select "603"
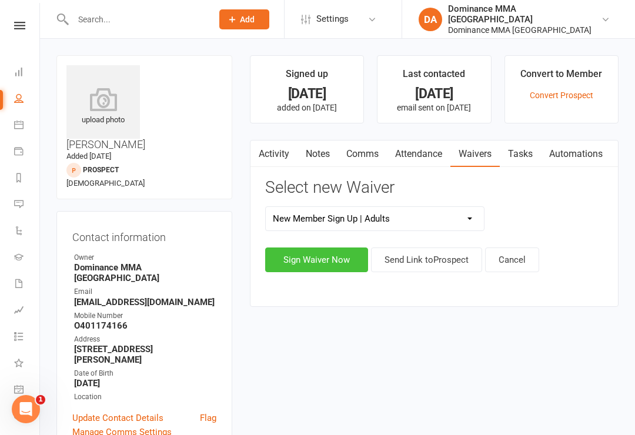
click at [318, 262] on button "Sign Waiver Now" at bounding box center [316, 259] width 103 height 25
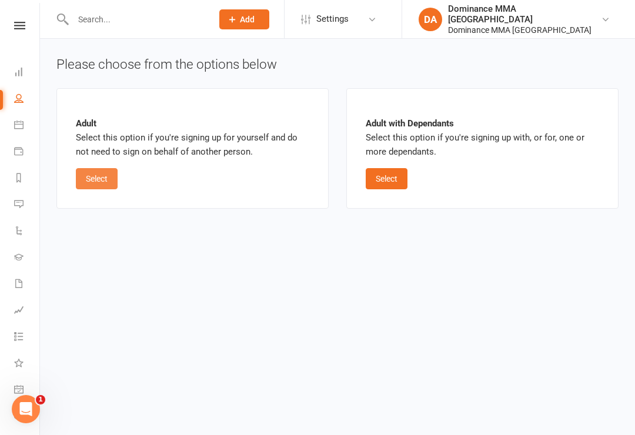
click at [97, 177] on button "Select" at bounding box center [97, 178] width 42 height 21
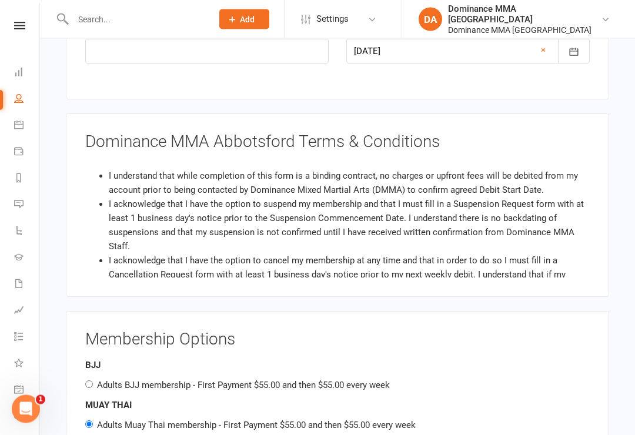
scroll to position [625, 0]
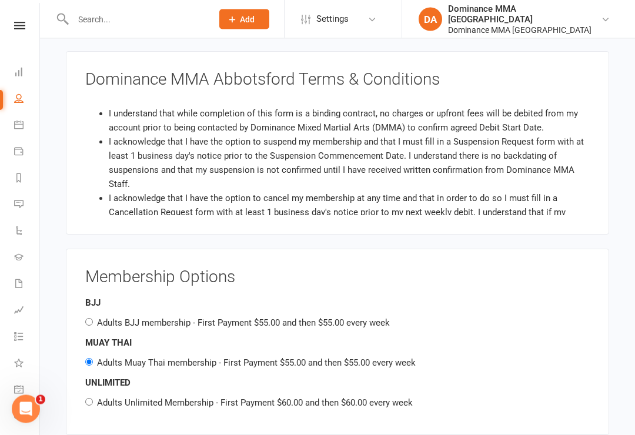
click at [93, 398] on input "Adults Unlimited Membership - First Payment $60.00 and then $60.00 every week" at bounding box center [89, 402] width 8 height 8
radio input "true"
radio input "false"
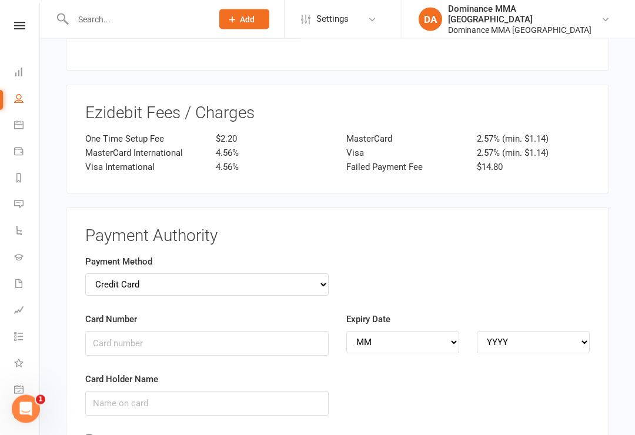
scroll to position [1167, 0]
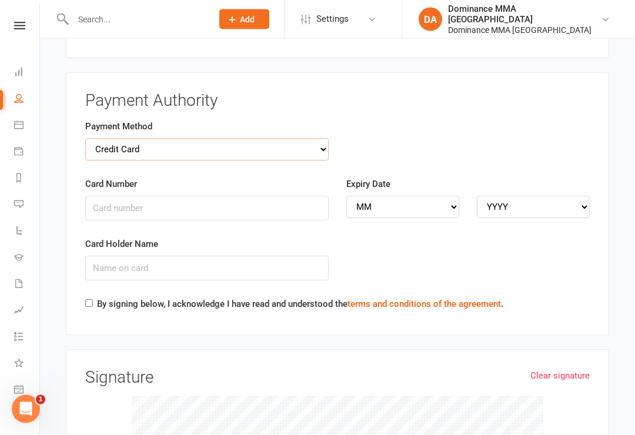
click at [121, 139] on select "Credit Card Bank Account" at bounding box center [206, 150] width 243 height 22
select select "bank_account"
click at [203, 196] on input "BSB" at bounding box center [206, 208] width 243 height 25
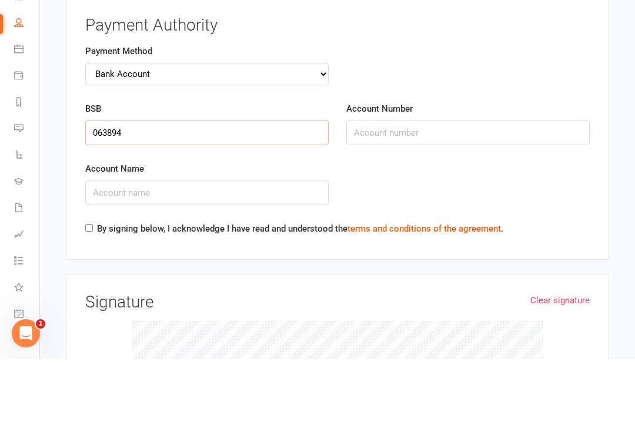
type input "063894"
click at [424, 196] on input "Account Number" at bounding box center [467, 208] width 243 height 25
type input "10399171"
click at [269, 256] on input "Account Name" at bounding box center [206, 268] width 243 height 25
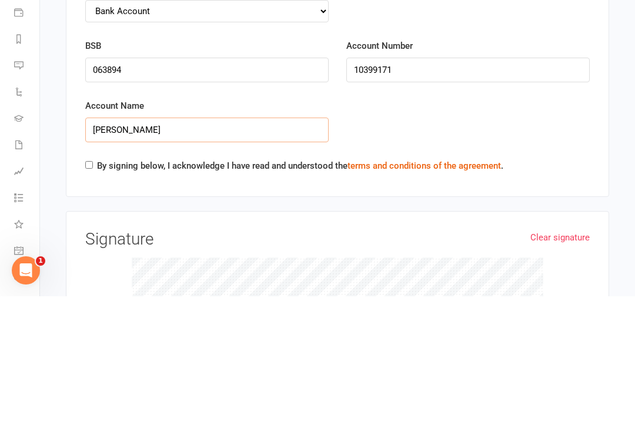
type input "Krishnan Bhattacharjee"
click at [89, 300] on input "By signing below, I acknowledge I have read and understood the terms and condit…" at bounding box center [89, 304] width 8 height 8
checkbox input "true"
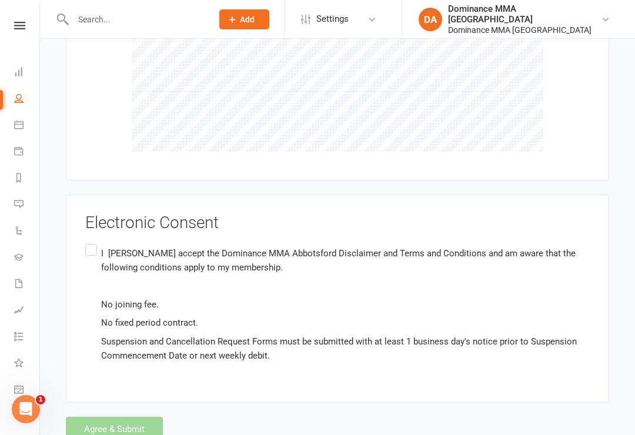
scroll to position [1696, 0]
click at [90, 242] on label "I Krishnan Bhattacharjee accept the Dominance MMA Abbotsford Disclaimer and Ter…" at bounding box center [337, 304] width 504 height 125
click at [90, 242] on input "I Krishnan Bhattacharjee accept the Dominance MMA Abbotsford Disclaimer and Ter…" at bounding box center [89, 242] width 8 height 0
click at [108, 417] on button "Agree & Submit" at bounding box center [114, 429] width 97 height 25
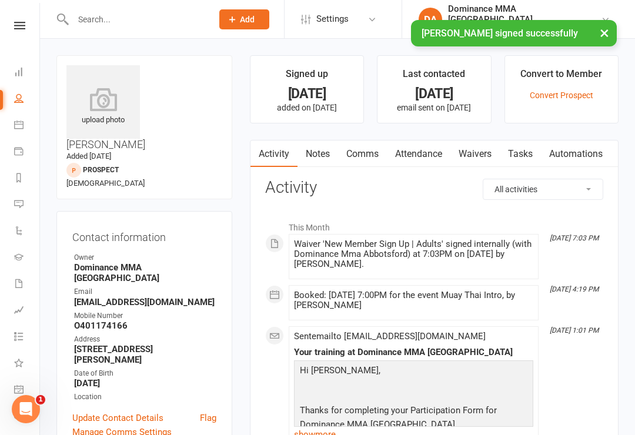
click at [482, 160] on link "Waivers" at bounding box center [474, 153] width 49 height 27
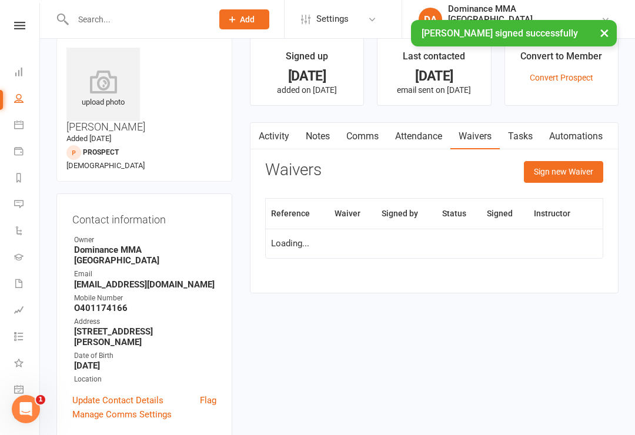
scroll to position [18, 0]
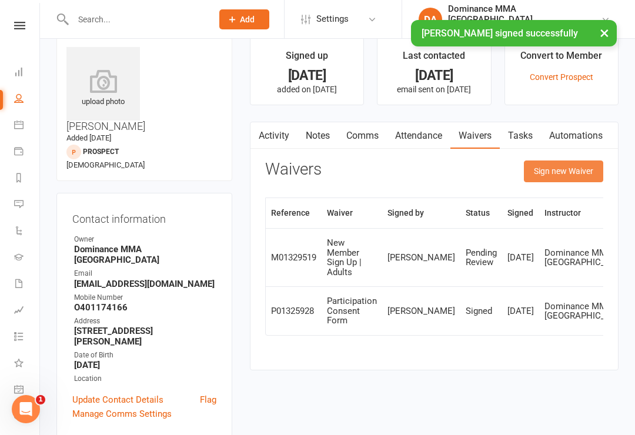
click at [566, 163] on button "Sign new Waiver" at bounding box center [563, 170] width 79 height 21
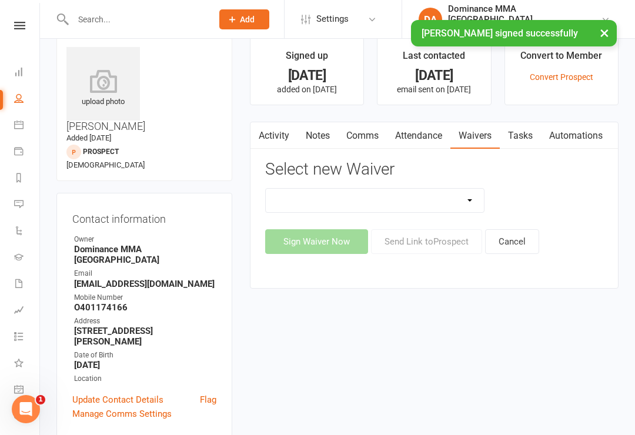
click at [465, 198] on select "Member | Cancellation | Adults Member | Injury Report Form (FOH staff use only)…" at bounding box center [375, 201] width 219 height 24
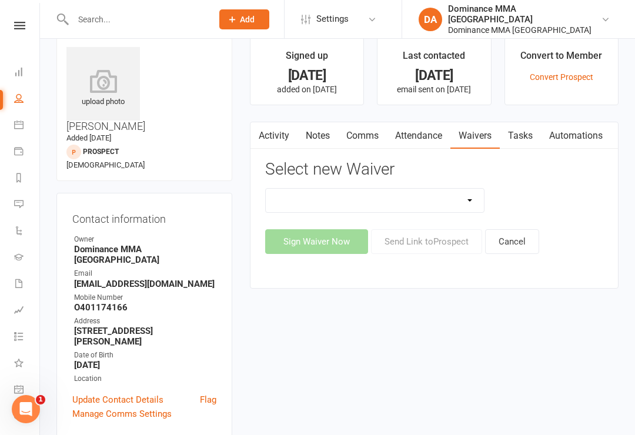
scroll to position [0, 0]
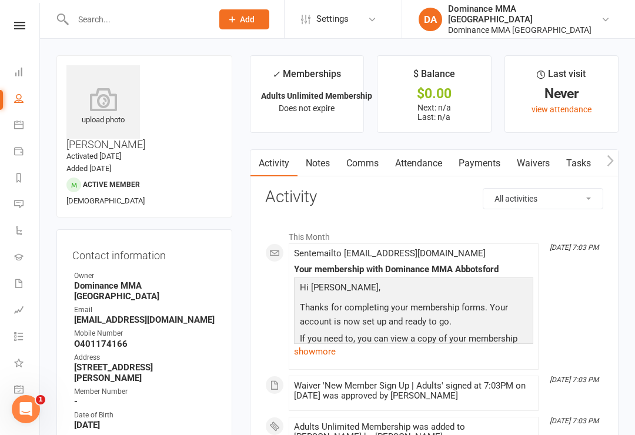
click at [492, 167] on link "Payments" at bounding box center [479, 163] width 58 height 27
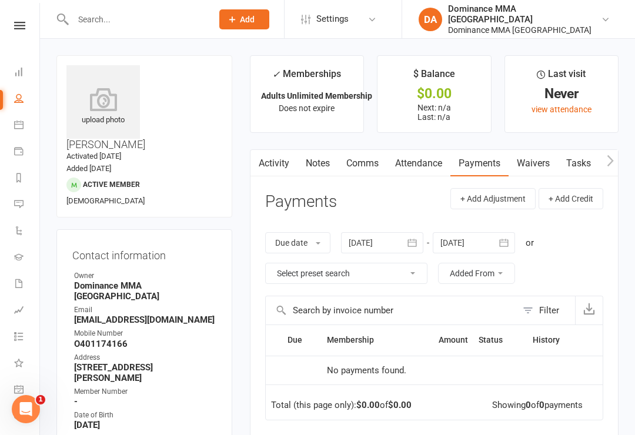
click at [538, 160] on link "Waivers" at bounding box center [532, 163] width 49 height 27
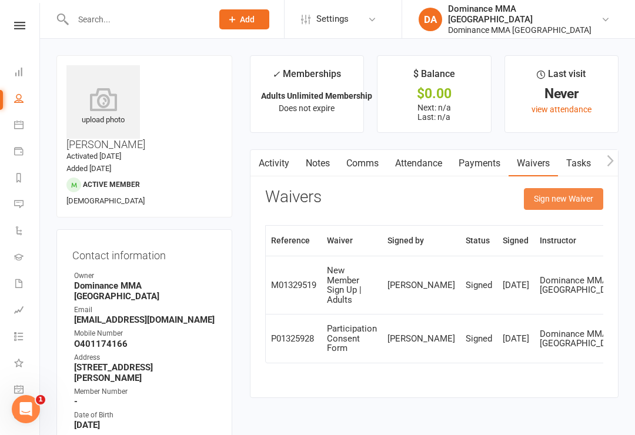
click at [569, 196] on button "Sign new Waiver" at bounding box center [563, 198] width 79 height 21
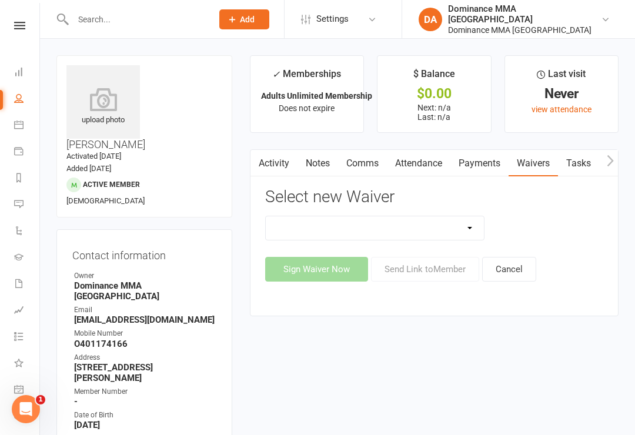
click at [472, 228] on select "Member | Cancellation | Adults Member | Injury Report Form (FOH staff use only)…" at bounding box center [375, 228] width 219 height 24
click at [508, 259] on button "Cancel" at bounding box center [509, 269] width 54 height 25
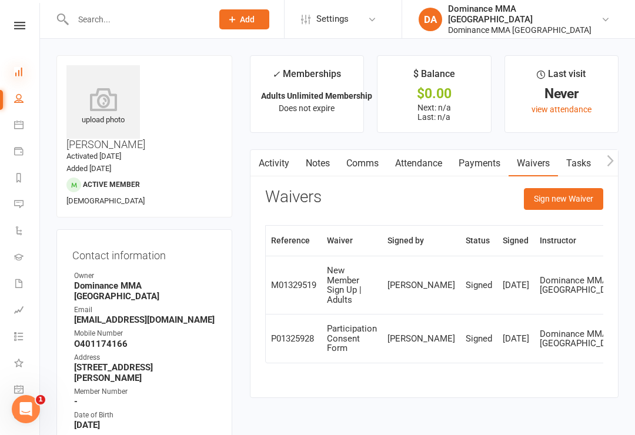
click at [20, 71] on icon at bounding box center [18, 71] width 9 height 9
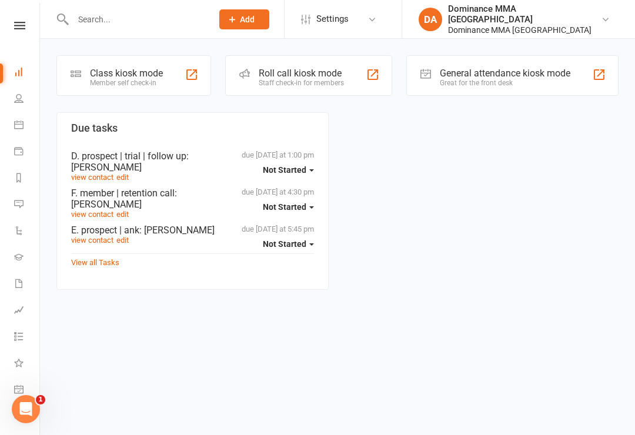
click at [146, 63] on div "Class kiosk mode Member self check-in" at bounding box center [133, 75] width 155 height 41
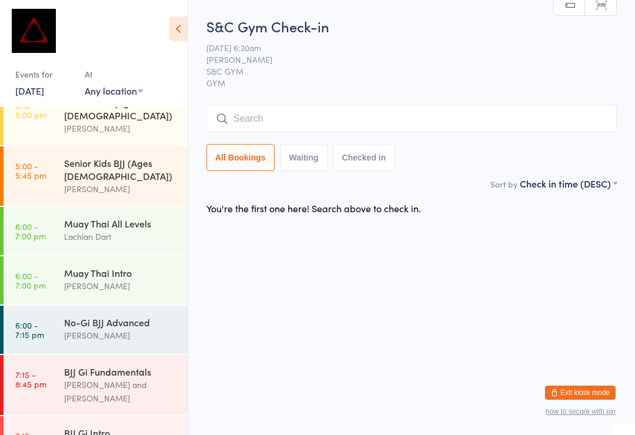
scroll to position [462, 0]
click at [38, 370] on time "7:15 - 8:45 pm" at bounding box center [30, 379] width 31 height 19
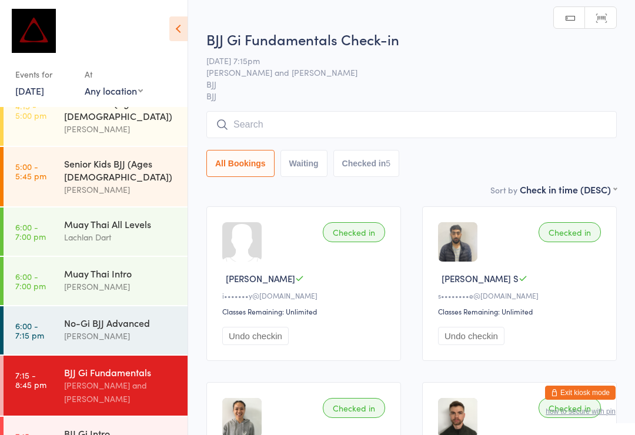
click at [255, 129] on input "search" at bounding box center [411, 124] width 410 height 27
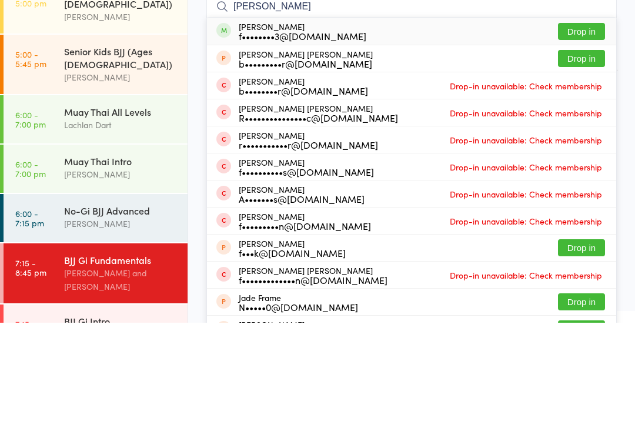
type input "[PERSON_NAME]"
click at [567, 135] on button "Drop in" at bounding box center [581, 143] width 47 height 17
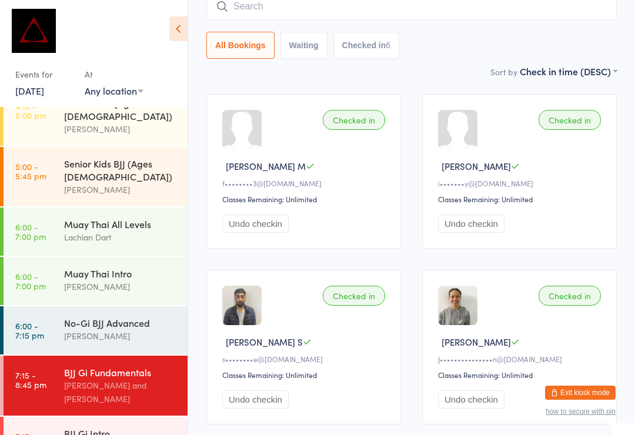
click at [254, 15] on input "search" at bounding box center [411, 6] width 410 height 27
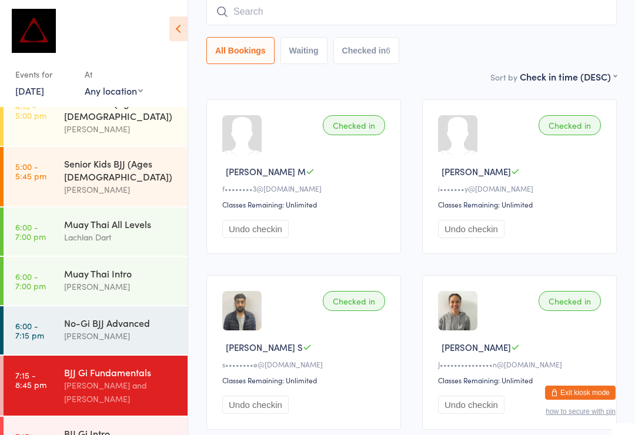
scroll to position [106, 0]
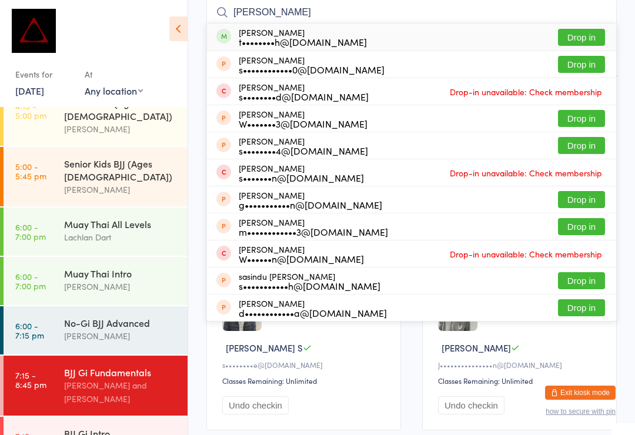
type input "[PERSON_NAME]"
click at [566, 38] on button "Drop in" at bounding box center [581, 37] width 47 height 17
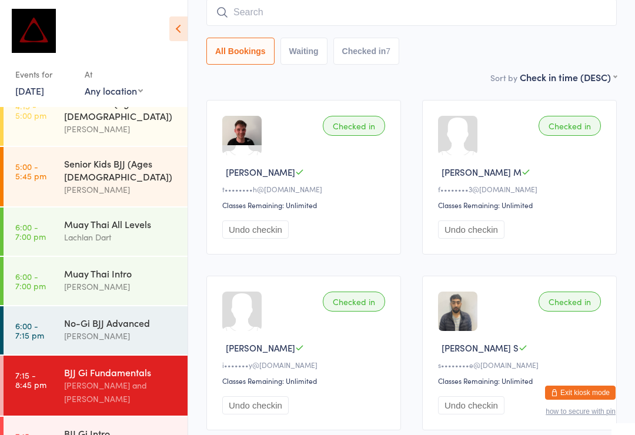
click at [263, 18] on input "search" at bounding box center [411, 12] width 410 height 27
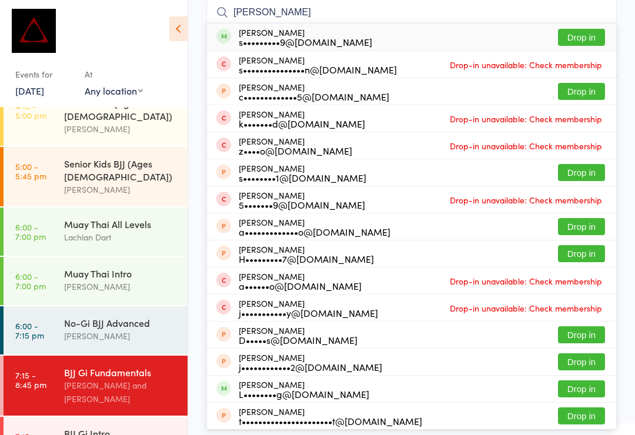
type input "Sam wang"
click at [574, 46] on button "Drop in" at bounding box center [581, 37] width 47 height 17
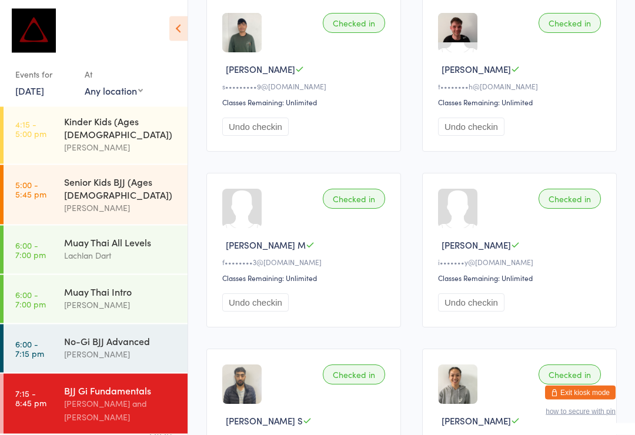
scroll to position [259, 0]
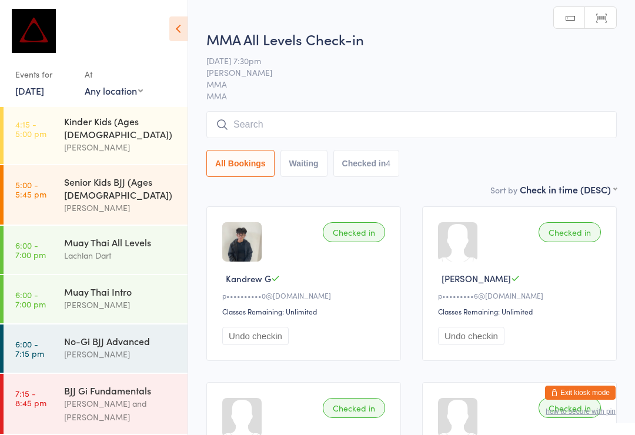
click at [319, 127] on input "search" at bounding box center [411, 124] width 410 height 27
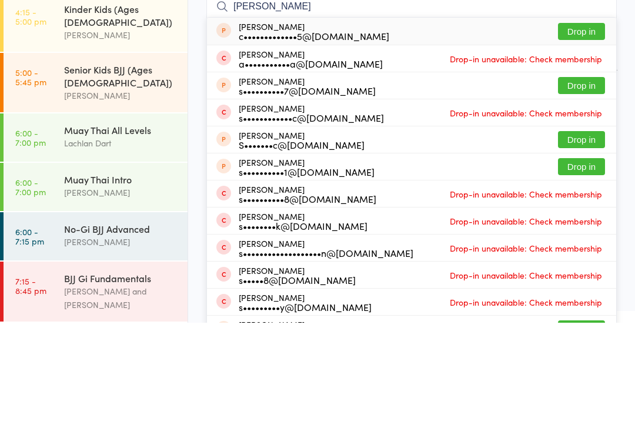
type input "Sam wang"
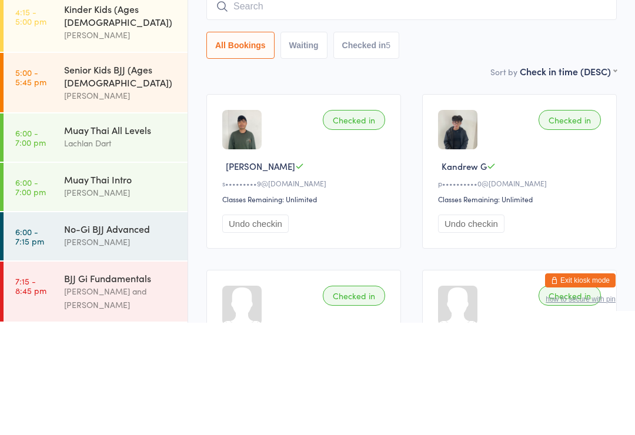
click at [367, 222] on div "Checked in" at bounding box center [354, 232] width 62 height 20
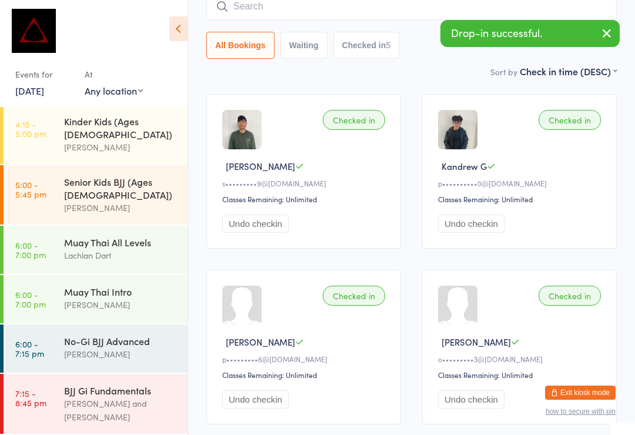
click at [253, 232] on button "Undo checkin" at bounding box center [255, 223] width 66 height 18
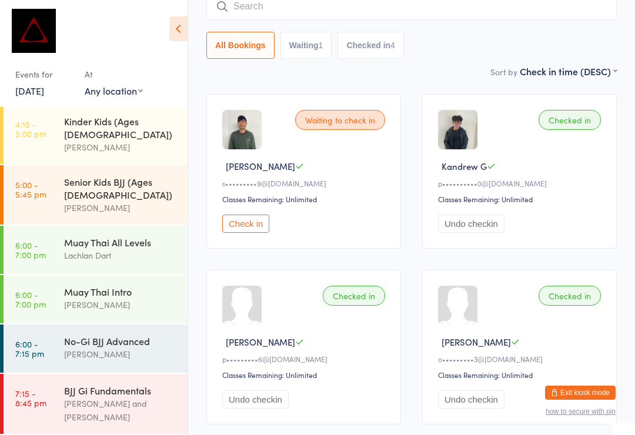
click at [259, 232] on button "Check in" at bounding box center [245, 223] width 47 height 18
click at [314, 5] on input "search" at bounding box center [411, 6] width 410 height 27
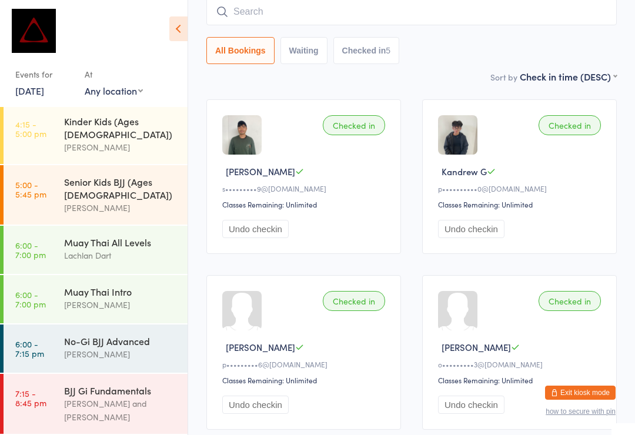
scroll to position [106, 0]
type input "F"
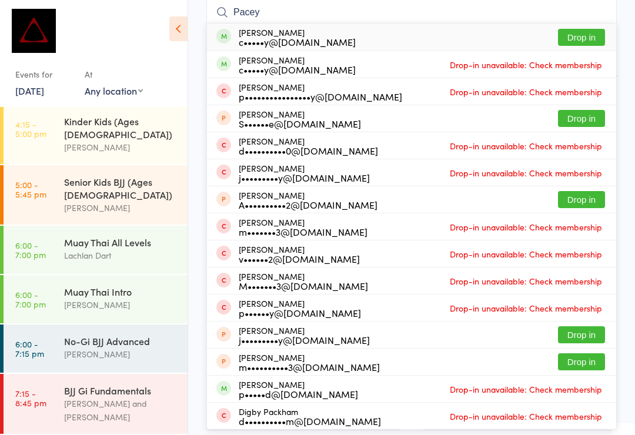
type input "Pacey"
click at [585, 38] on button "Drop in" at bounding box center [581, 37] width 47 height 17
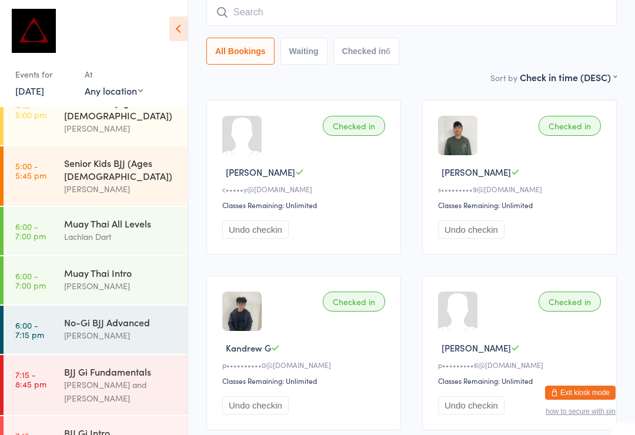
scroll to position [462, 0]
click at [595, 390] on button "Exit kiosk mode" at bounding box center [580, 392] width 71 height 14
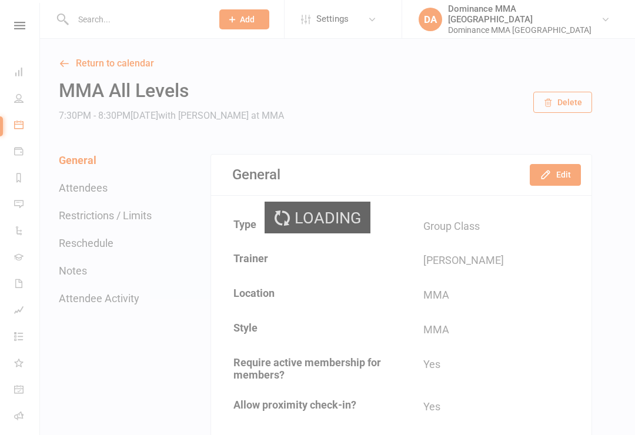
click at [112, 14] on div "Loading" at bounding box center [317, 217] width 635 height 435
click at [110, 18] on input "text" at bounding box center [136, 19] width 135 height 16
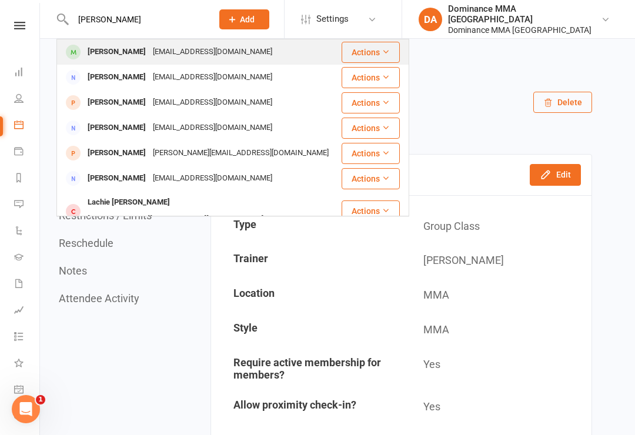
type input "[PERSON_NAME]"
click at [110, 52] on div "[PERSON_NAME]" at bounding box center [116, 51] width 65 height 17
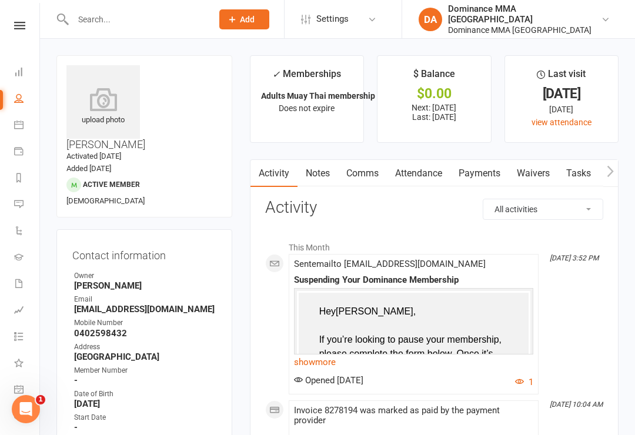
click at [531, 167] on link "Waivers" at bounding box center [532, 173] width 49 height 27
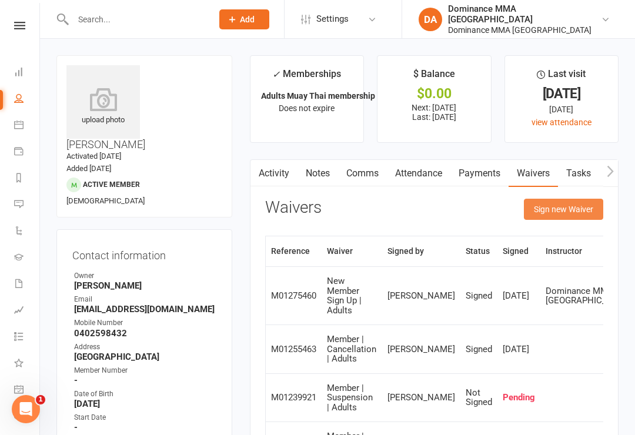
click at [567, 202] on button "Sign new Waiver" at bounding box center [563, 209] width 79 height 21
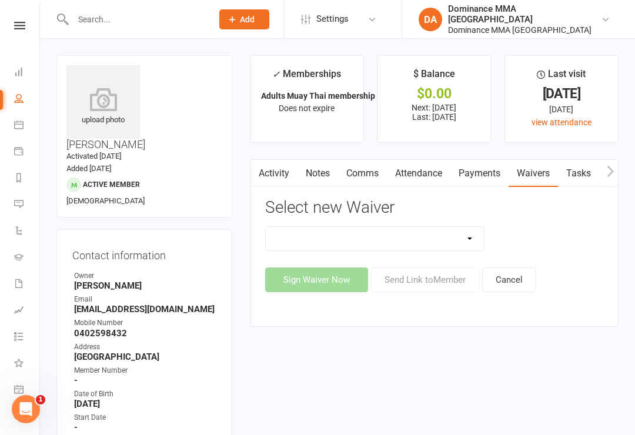
click at [468, 239] on select "Member | Cancellation | Adults Member | Injury Report Form (FOH staff use only)…" at bounding box center [375, 239] width 219 height 24
select select "7287"
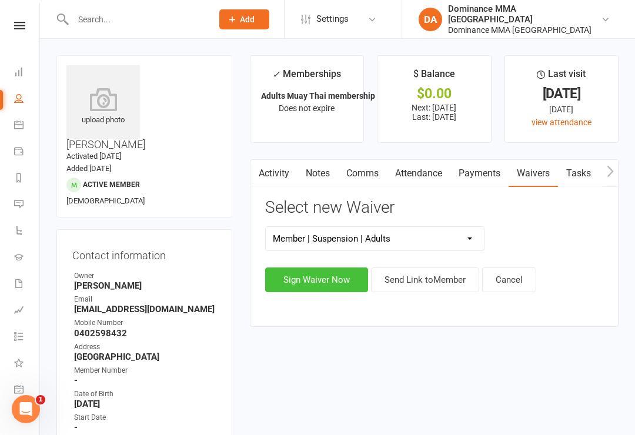
click at [308, 283] on button "Sign Waiver Now" at bounding box center [316, 279] width 103 height 25
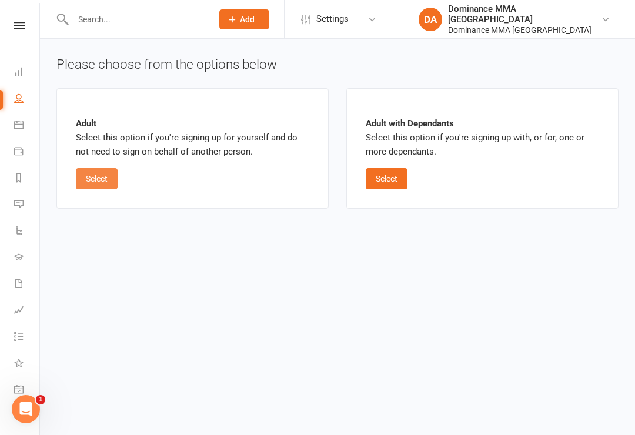
click at [93, 179] on button "Select" at bounding box center [97, 178] width 42 height 21
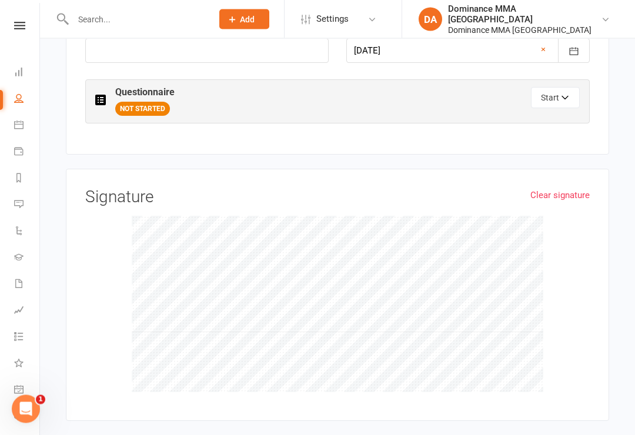
scroll to position [598, 0]
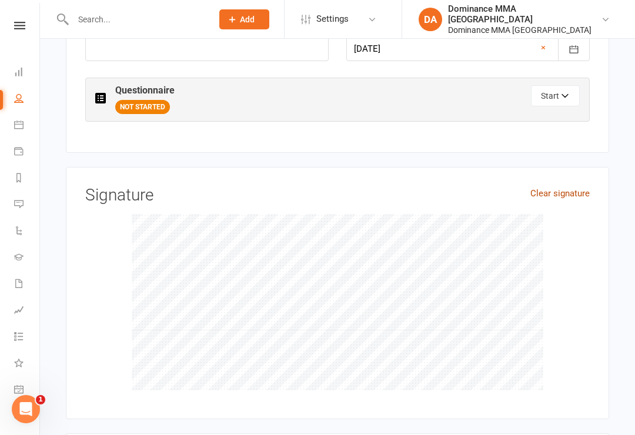
click at [569, 186] on link "Clear signature" at bounding box center [559, 193] width 59 height 14
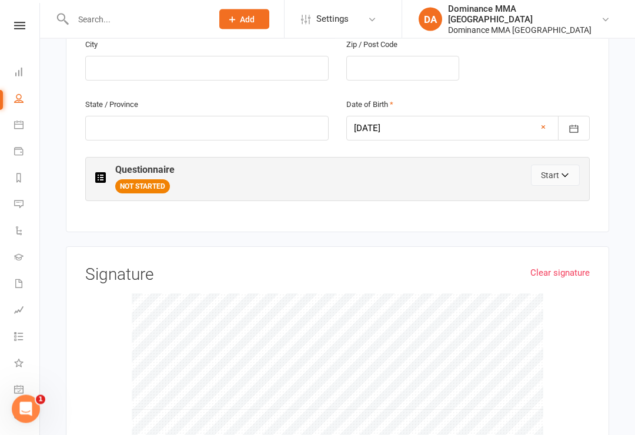
click at [552, 165] on button "Start" at bounding box center [555, 175] width 49 height 21
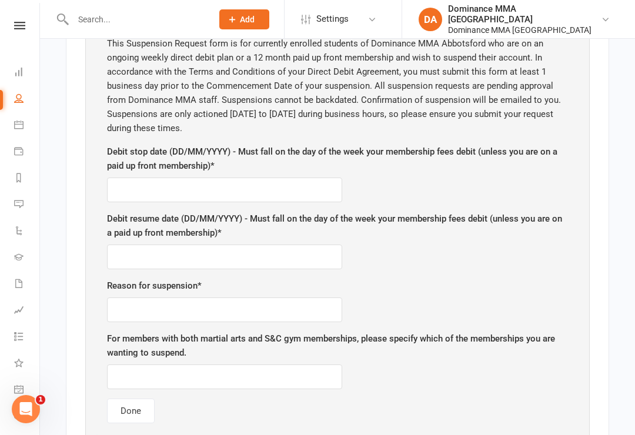
scroll to position [694, 0]
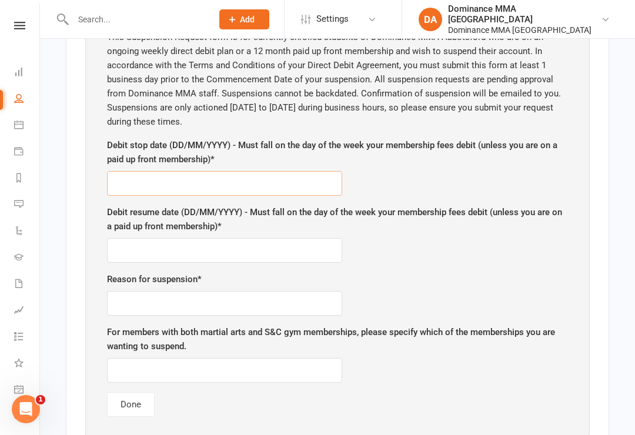
click at [289, 171] on input "text" at bounding box center [224, 183] width 235 height 25
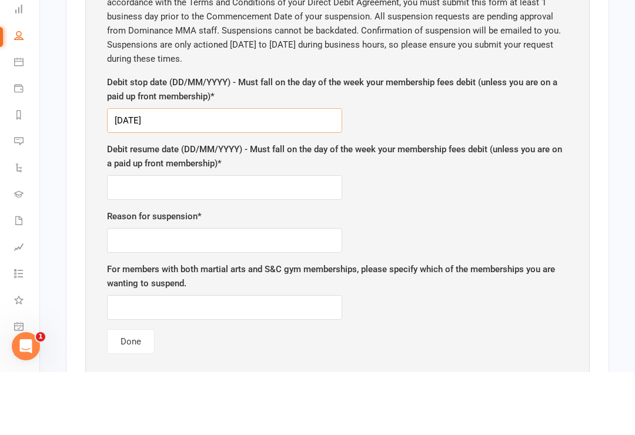
type input "[DATE]"
click at [310, 238] on input "text" at bounding box center [224, 250] width 235 height 25
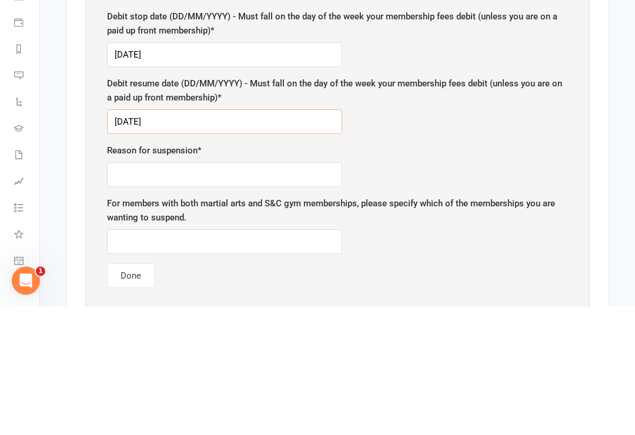
type input "[DATE]"
click at [260, 291] on input "text" at bounding box center [224, 303] width 235 height 25
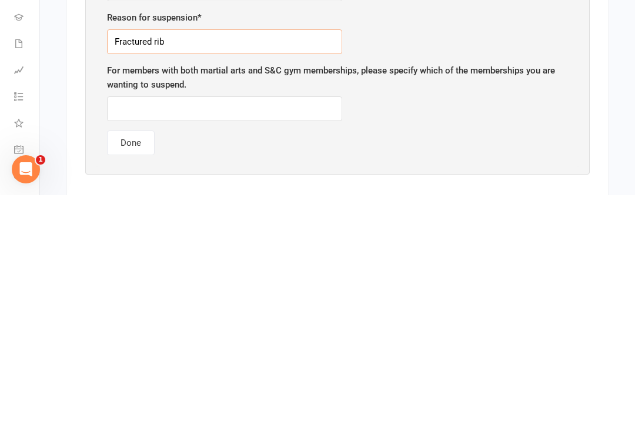
scroll to position [716, 0]
type input "Fractured rib"
click at [293, 336] on input "text" at bounding box center [224, 348] width 235 height 25
click at [140, 370] on button "Done" at bounding box center [131, 382] width 48 height 25
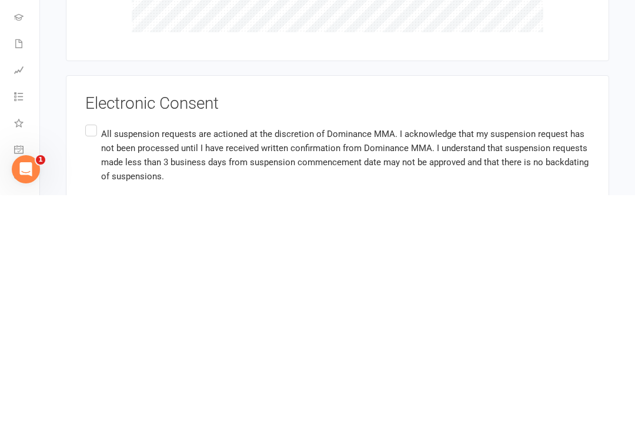
scroll to position [793, 0]
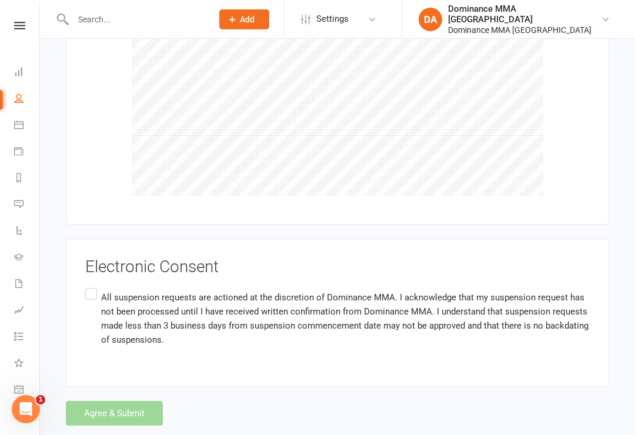
click at [86, 286] on label "All suspension requests are actioned at the discretion of Dominance MMA. I ackn…" at bounding box center [337, 318] width 504 height 65
click at [86, 286] on input "All suspension requests are actioned at the discretion of Dominance MMA. I ackn…" at bounding box center [89, 286] width 8 height 0
click at [144, 401] on button "Agree & Submit" at bounding box center [114, 413] width 97 height 25
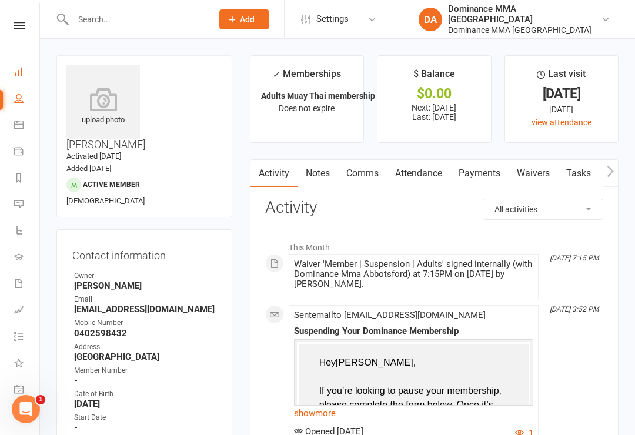
click at [19, 66] on link "Dashboard" at bounding box center [27, 73] width 26 height 26
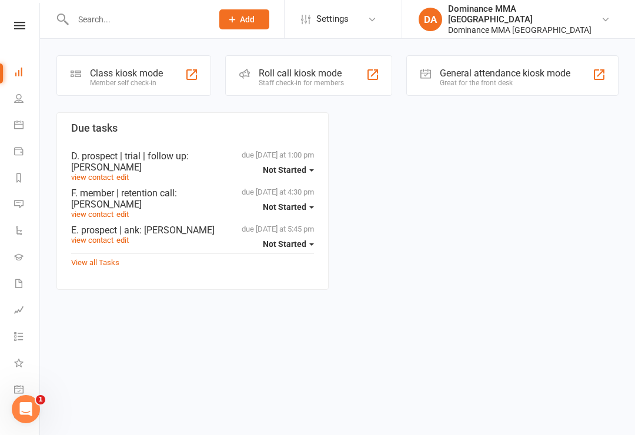
click at [120, 72] on div "Class kiosk mode" at bounding box center [126, 73] width 73 height 11
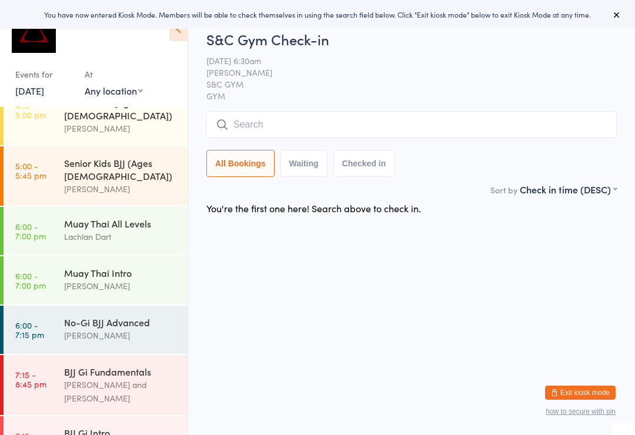
scroll to position [462, 0]
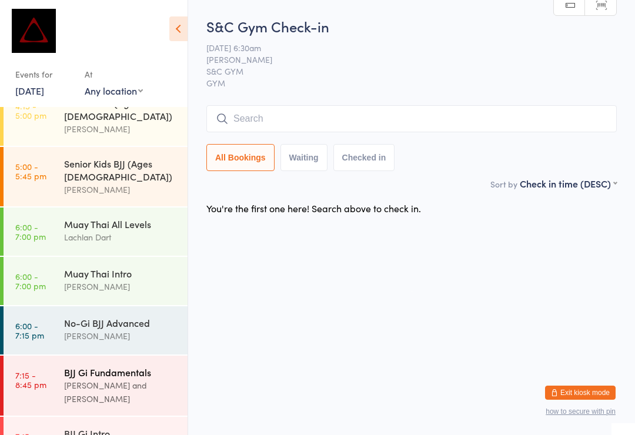
click at [93, 366] on div "BJJ Gi Fundamentals" at bounding box center [120, 372] width 113 height 13
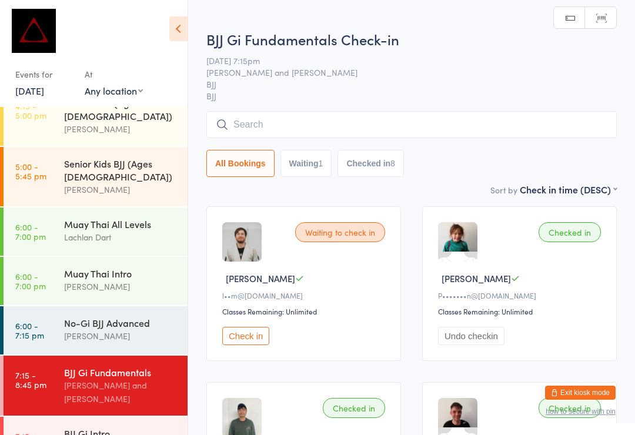
click at [353, 119] on input "search" at bounding box center [411, 124] width 410 height 27
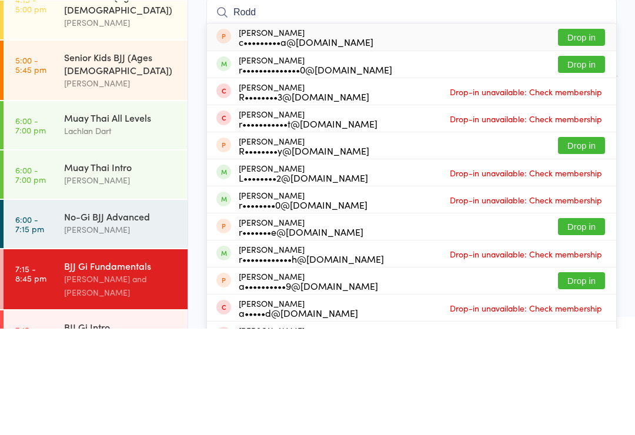
type input "Rodd"
click at [583, 162] on button "Drop in" at bounding box center [581, 170] width 47 height 17
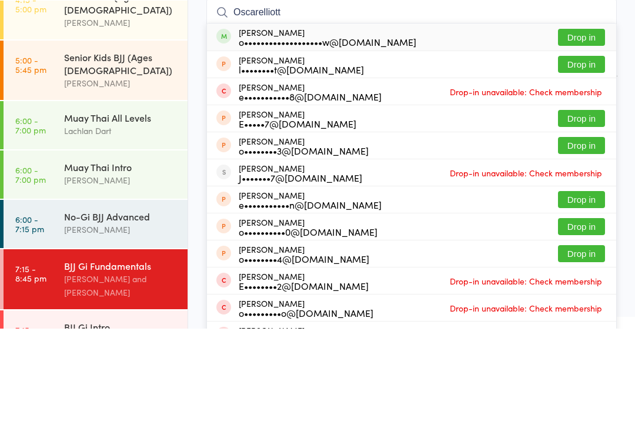
type input "Oscarelliott"
click at [561, 135] on button "Drop in" at bounding box center [581, 143] width 47 height 17
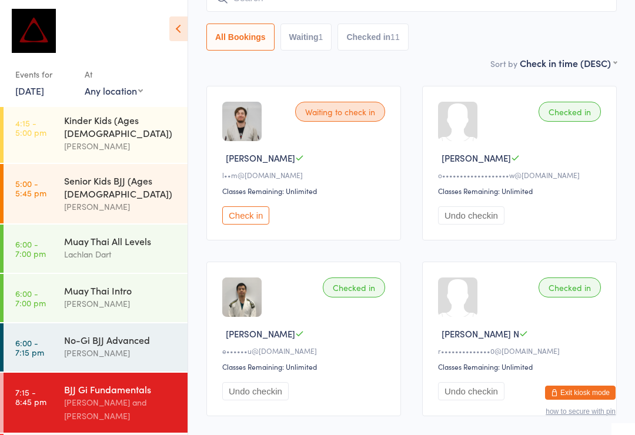
scroll to position [444, 0]
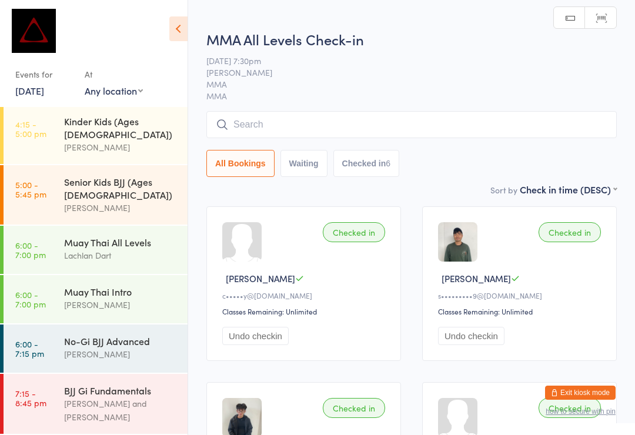
click at [382, 113] on input "search" at bounding box center [411, 124] width 410 height 27
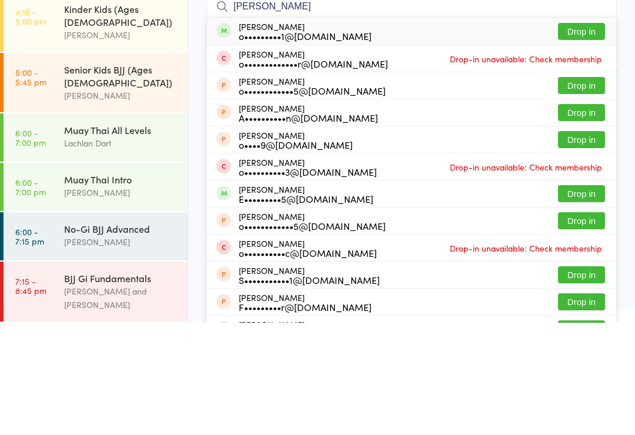
type input "[PERSON_NAME]"
click at [588, 135] on button "Drop in" at bounding box center [581, 143] width 47 height 17
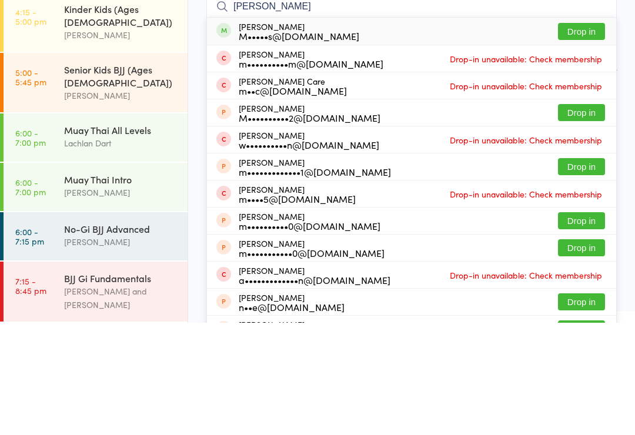
type input "[PERSON_NAME]"
click at [583, 135] on button "Drop in" at bounding box center [581, 143] width 47 height 17
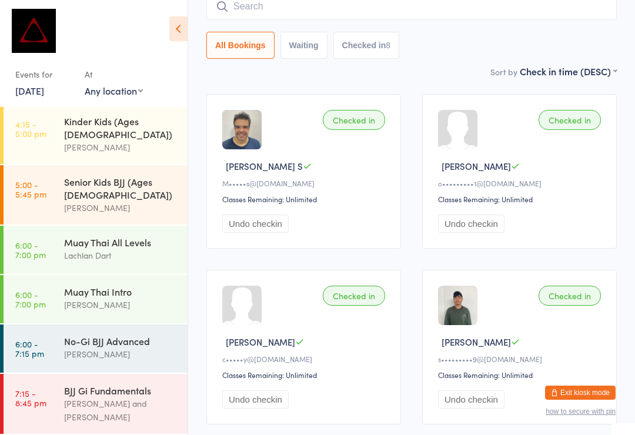
click at [337, 12] on input "search" at bounding box center [411, 6] width 410 height 27
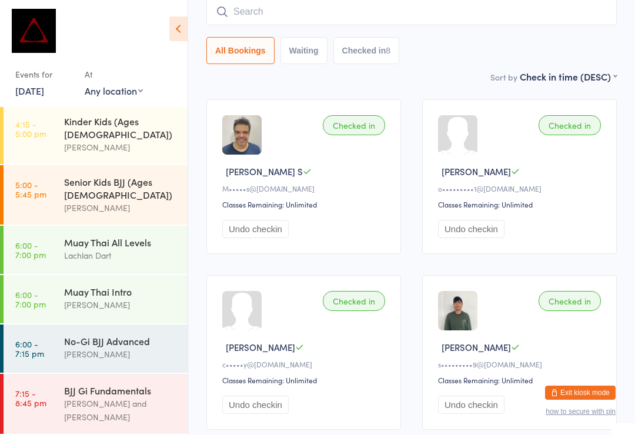
scroll to position [106, 0]
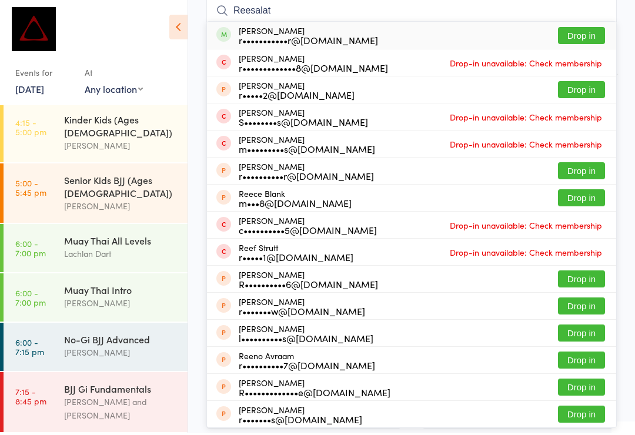
type input "Reesalat"
click at [575, 37] on button "Drop in" at bounding box center [581, 37] width 47 height 17
